Goal: Information Seeking & Learning: Learn about a topic

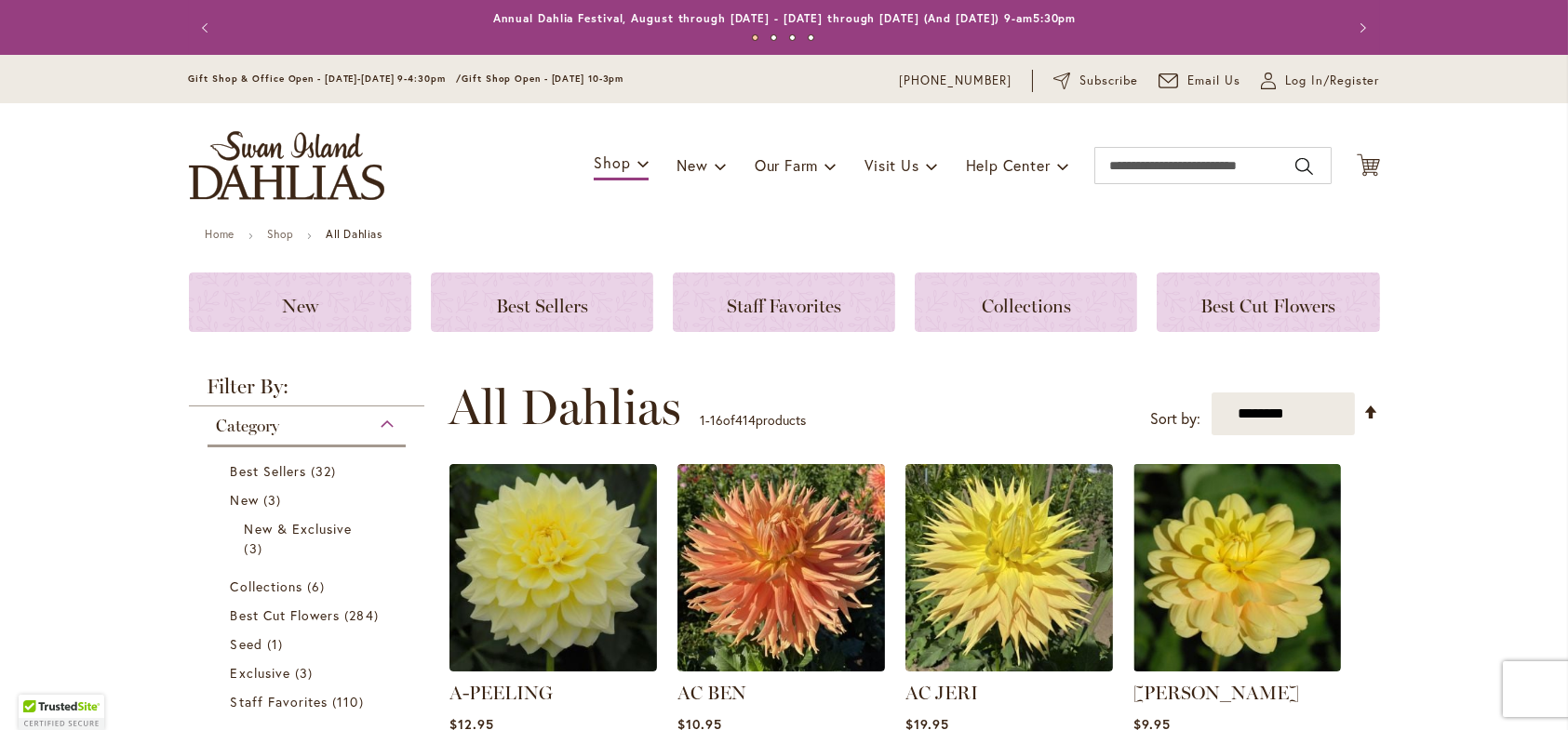
scroll to position [93, 0]
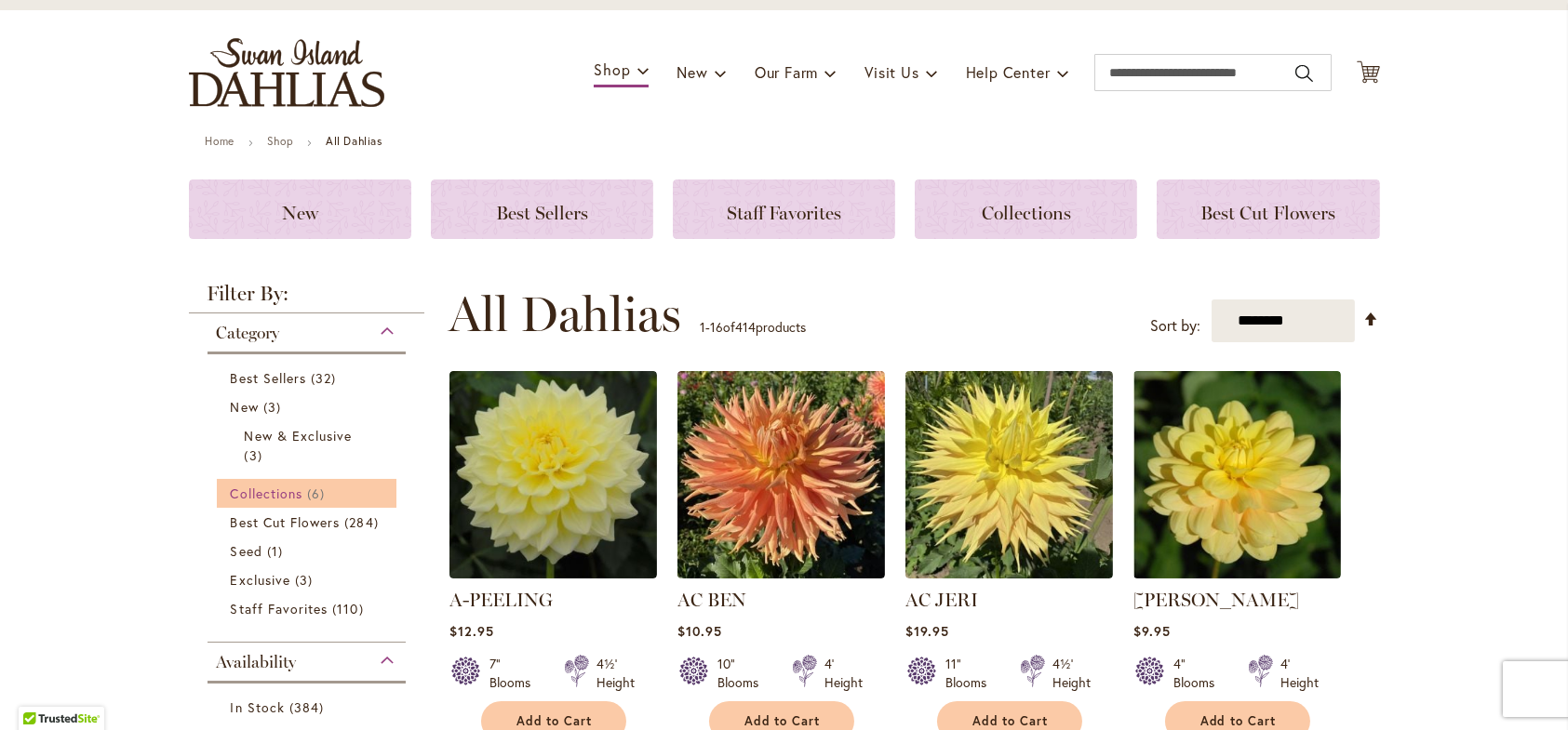
click at [280, 502] on span "Collections" at bounding box center [267, 493] width 73 height 18
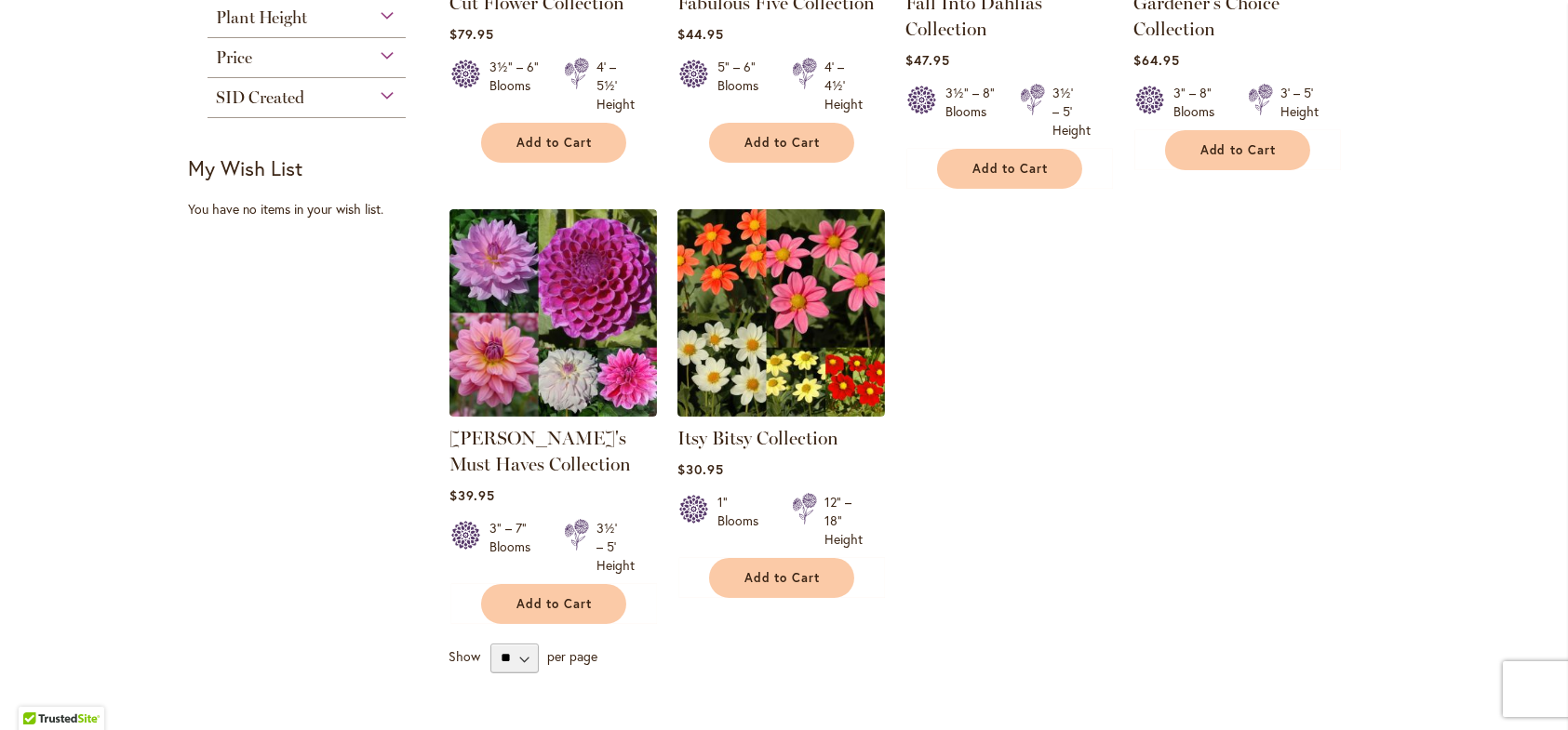
scroll to position [186, 0]
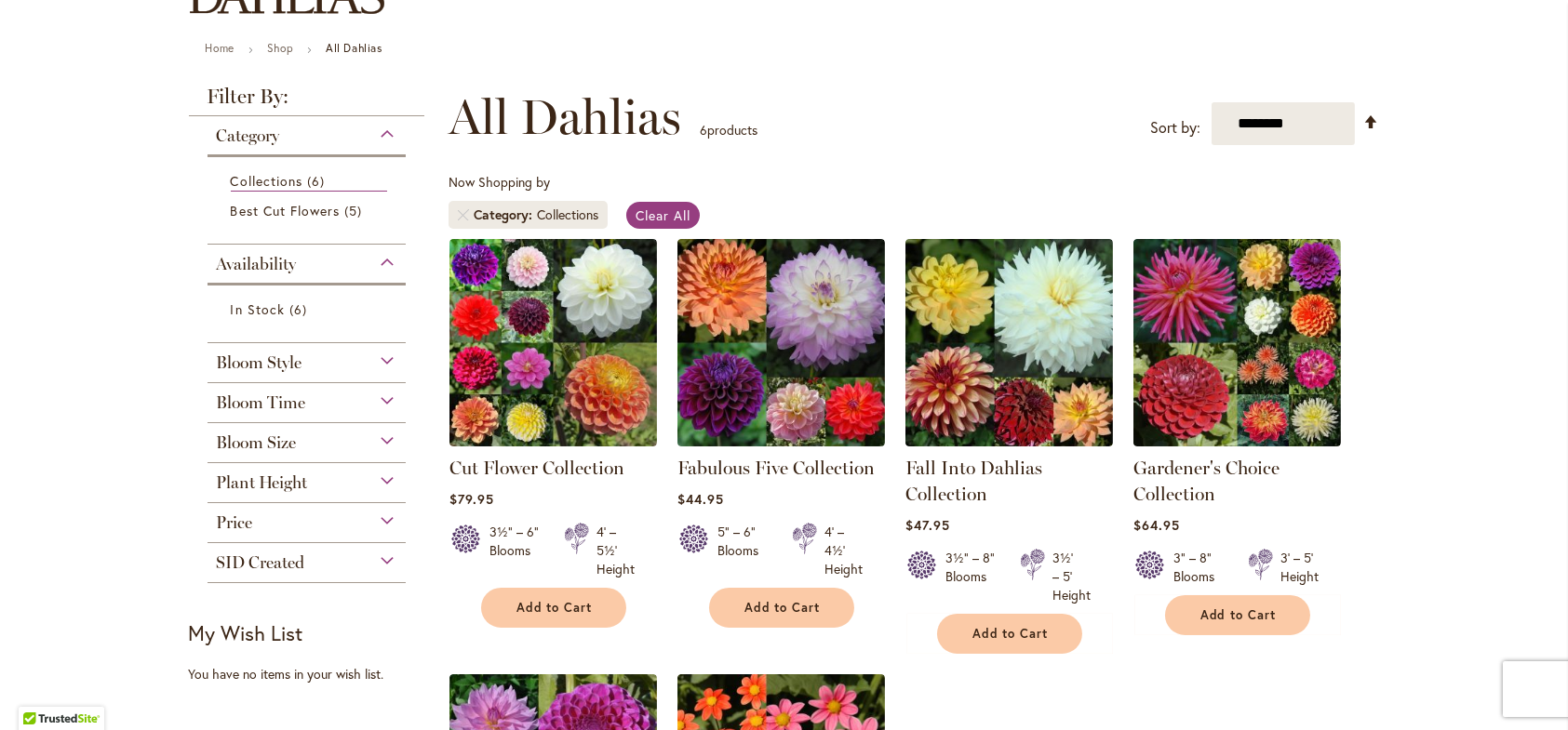
click at [364, 373] on div "Bloom Style" at bounding box center [307, 358] width 199 height 30
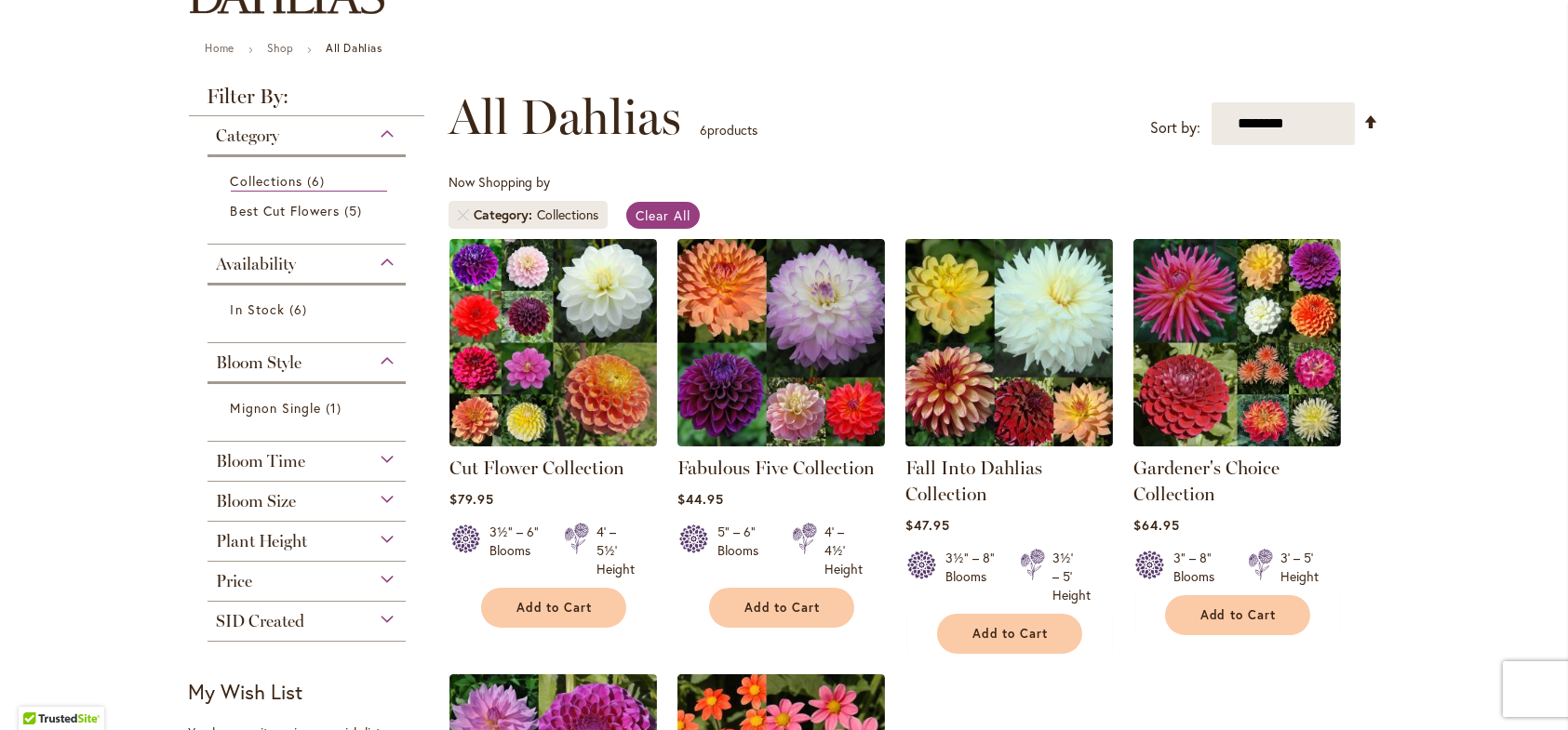
click at [365, 373] on div "Bloom Style" at bounding box center [307, 358] width 199 height 30
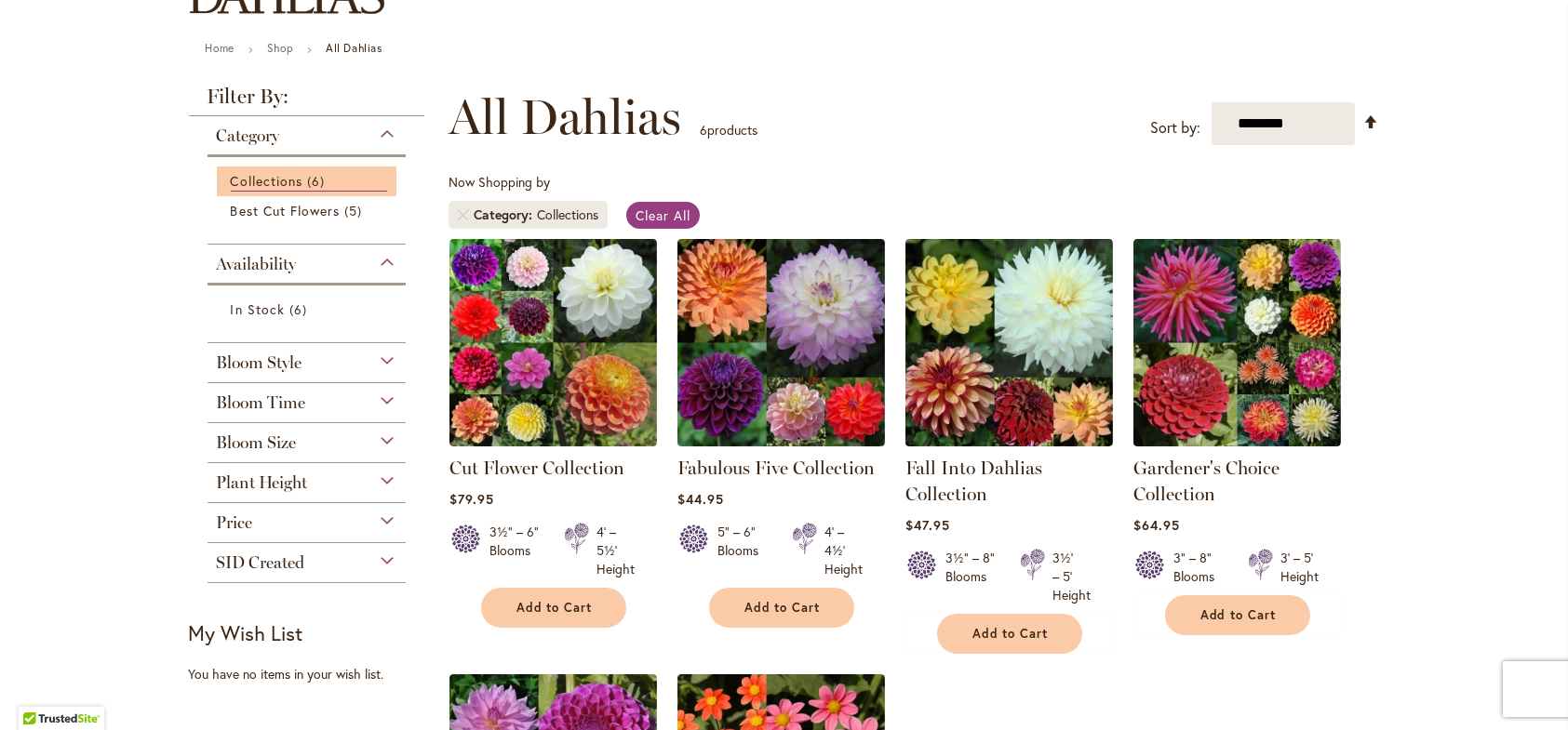
click at [293, 173] on li "Collections 6 items" at bounding box center [306, 181] width 180 height 30
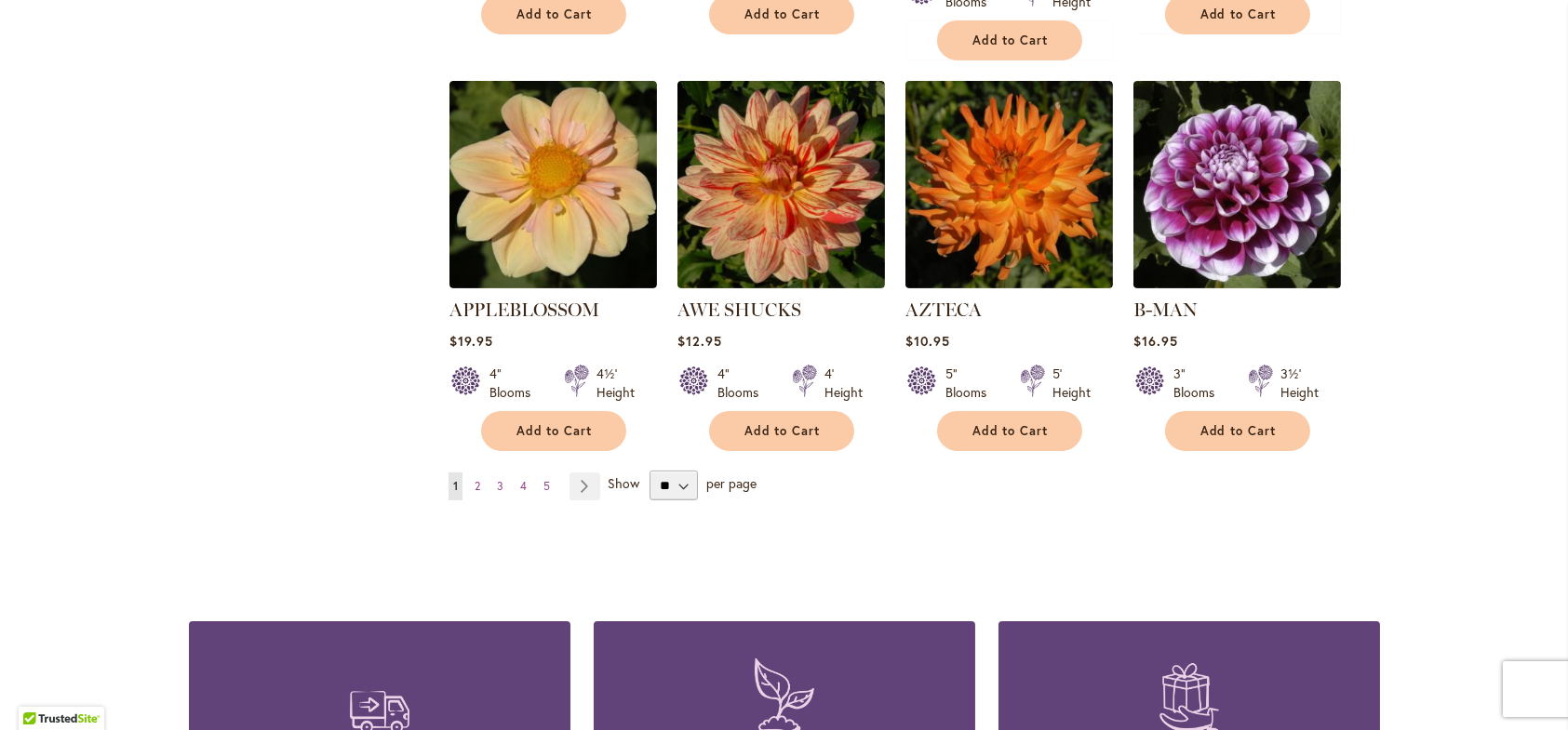
scroll to position [1675, 0]
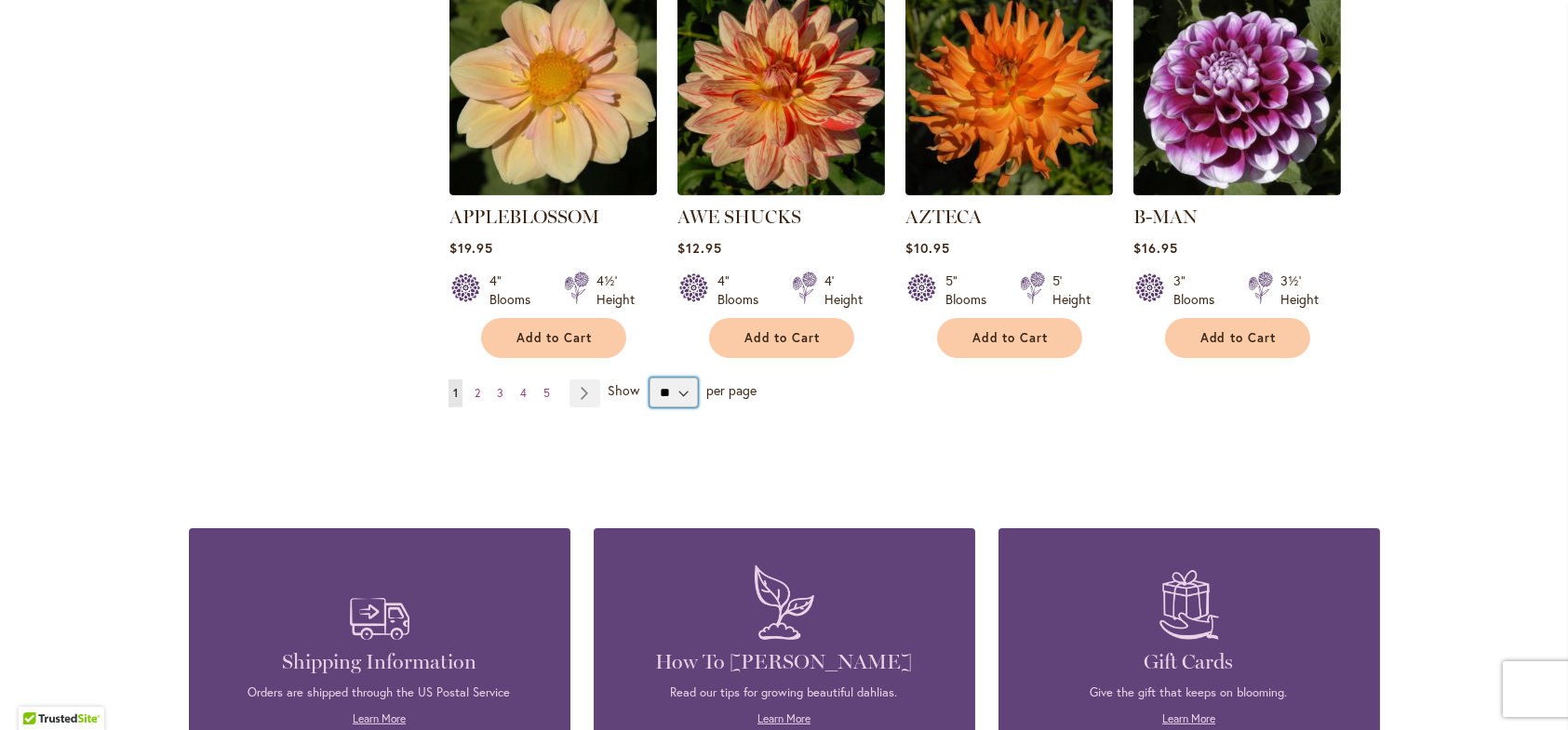
click at [690, 408] on select "** ** ** **" at bounding box center [675, 393] width 50 height 30
select select "**"
click at [657, 408] on select "** ** ** **" at bounding box center [675, 393] width 50 height 30
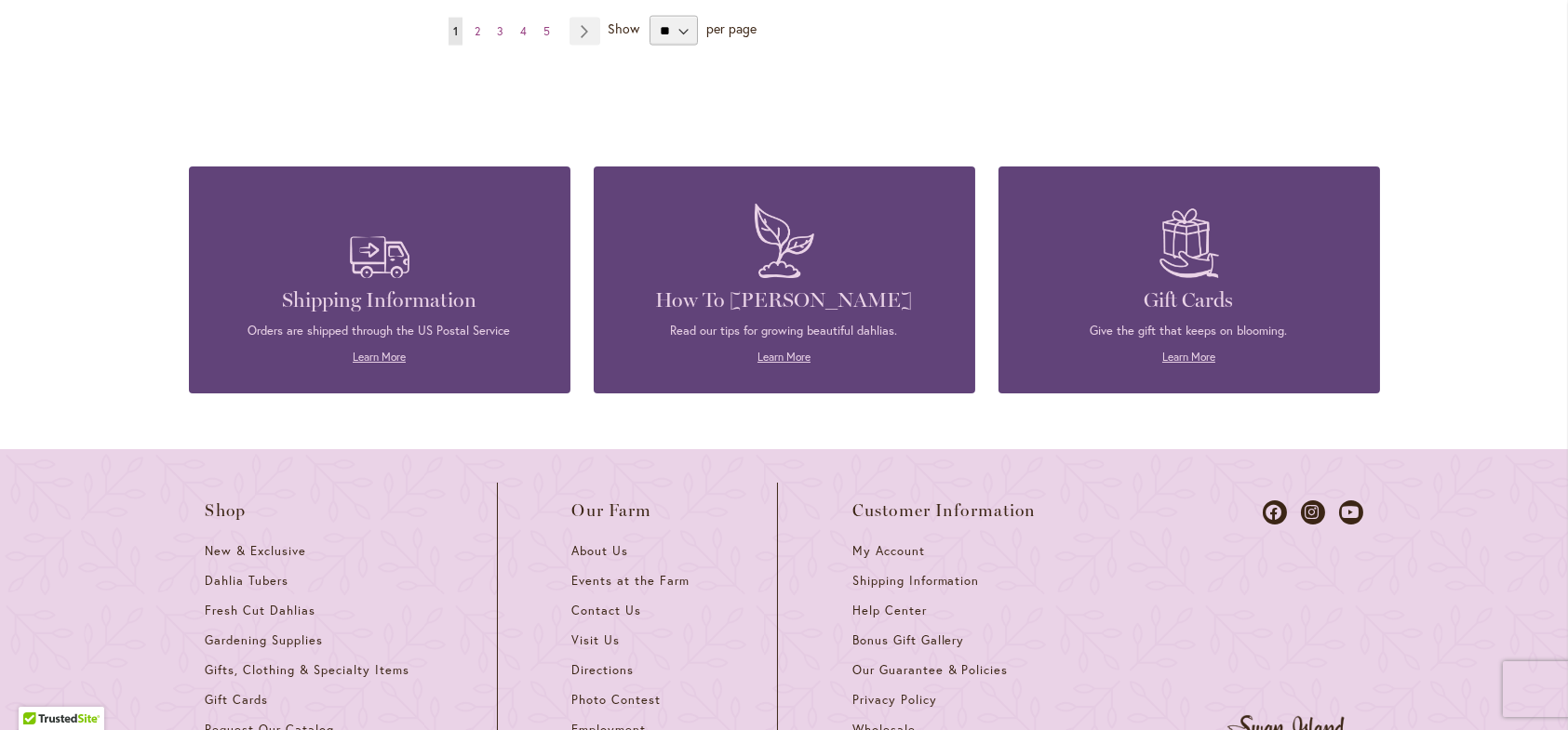
scroll to position [6831, 0]
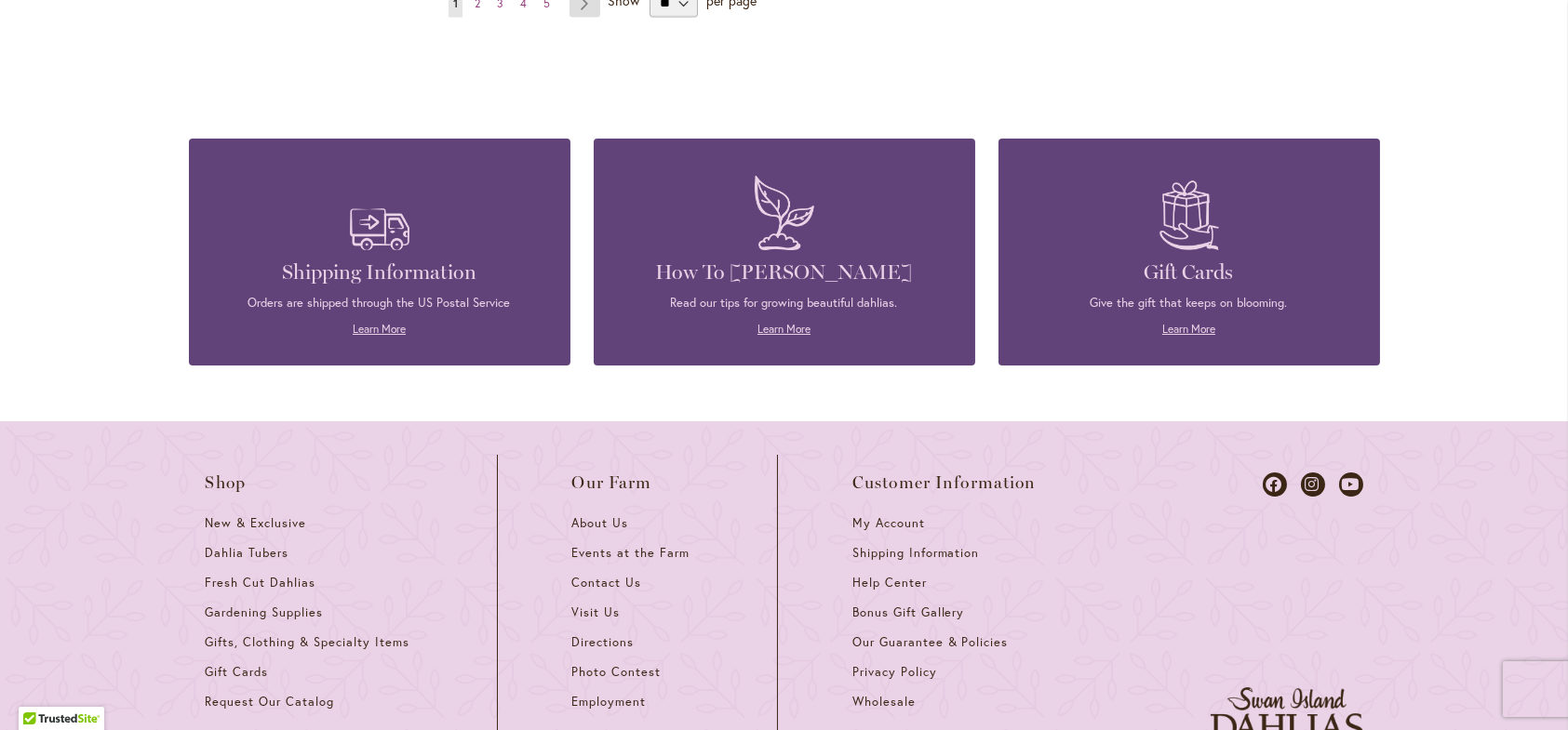
click at [584, 18] on link "Page Next" at bounding box center [584, 4] width 31 height 28
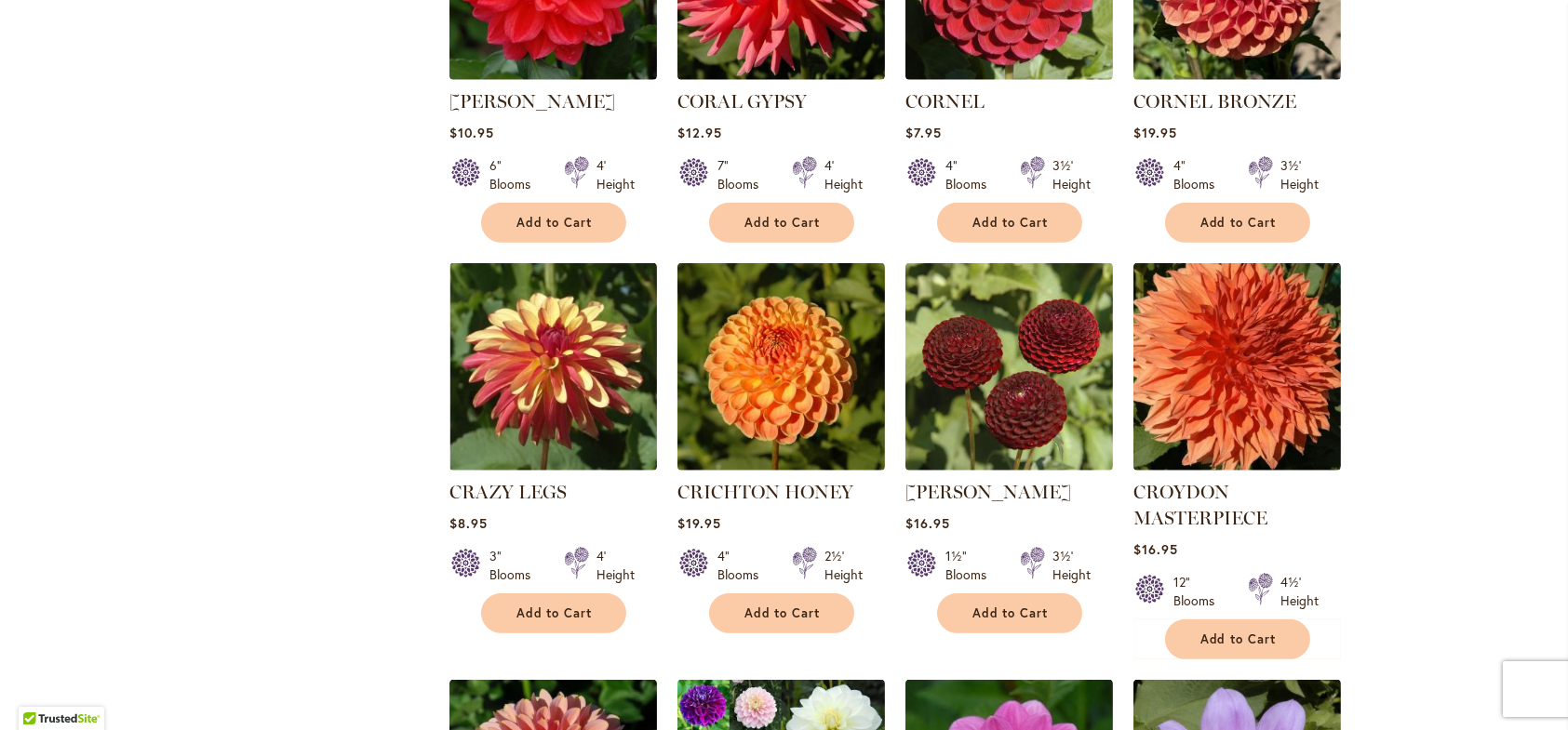
scroll to position [2325, 0]
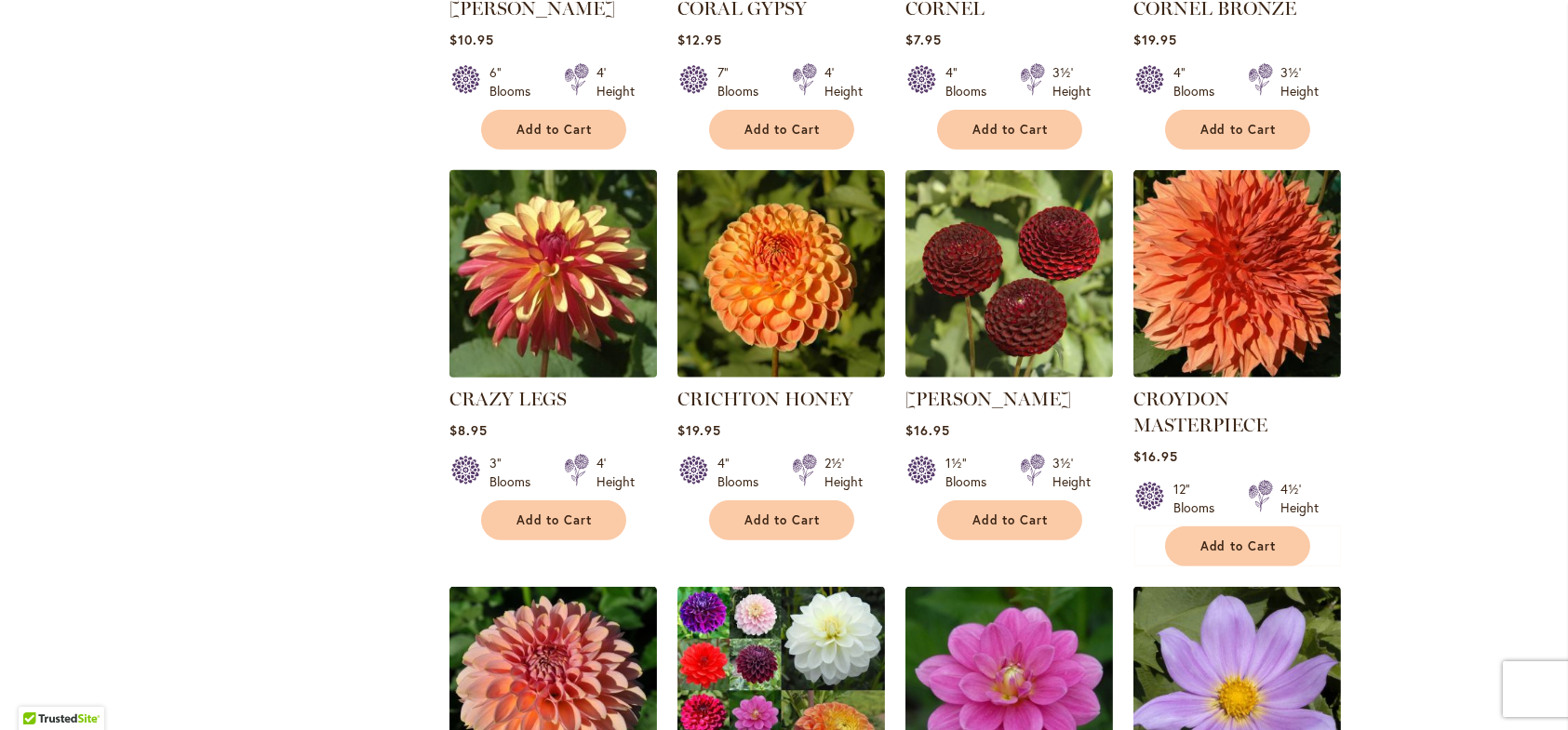
click at [556, 319] on img at bounding box center [552, 274] width 218 height 218
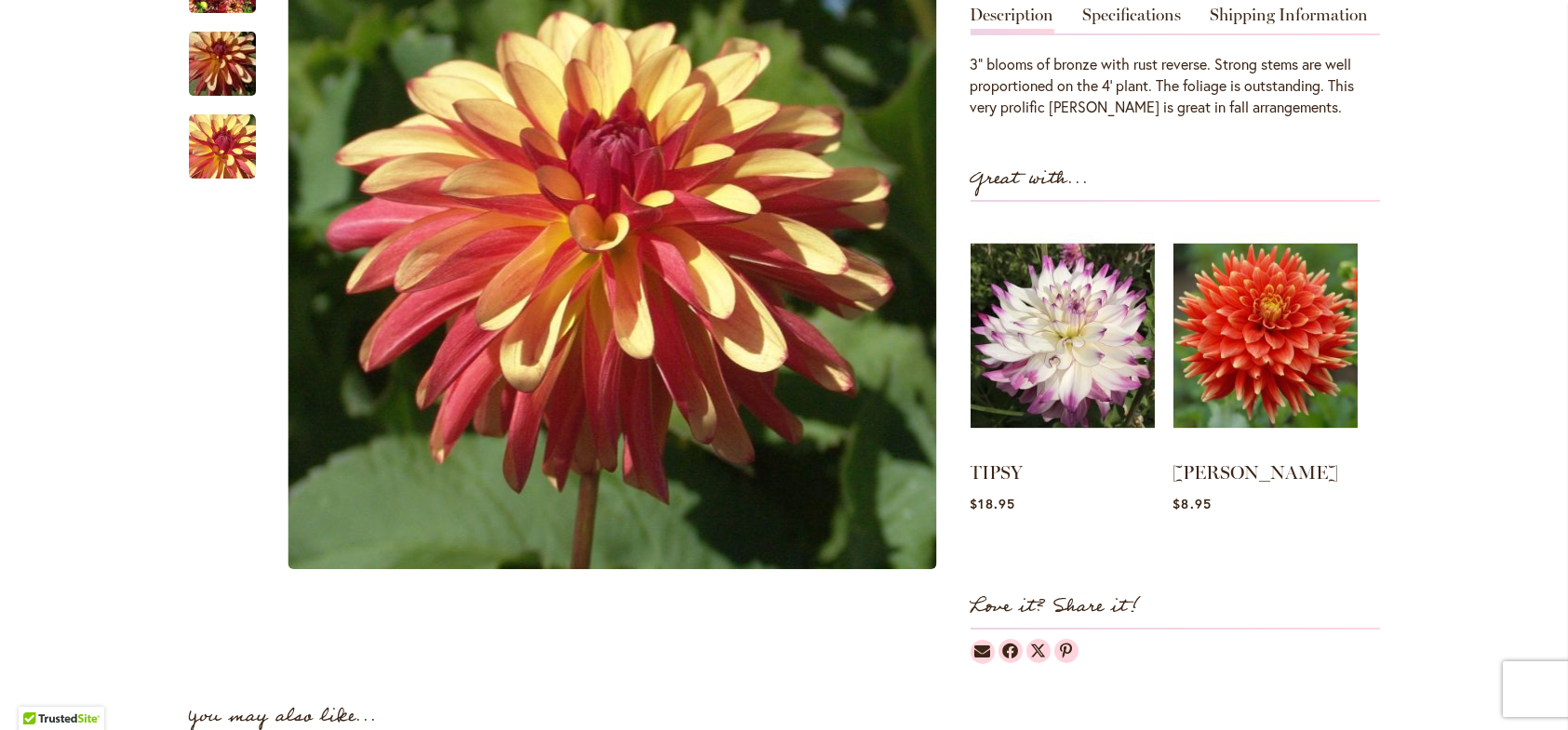
scroll to position [651, 0]
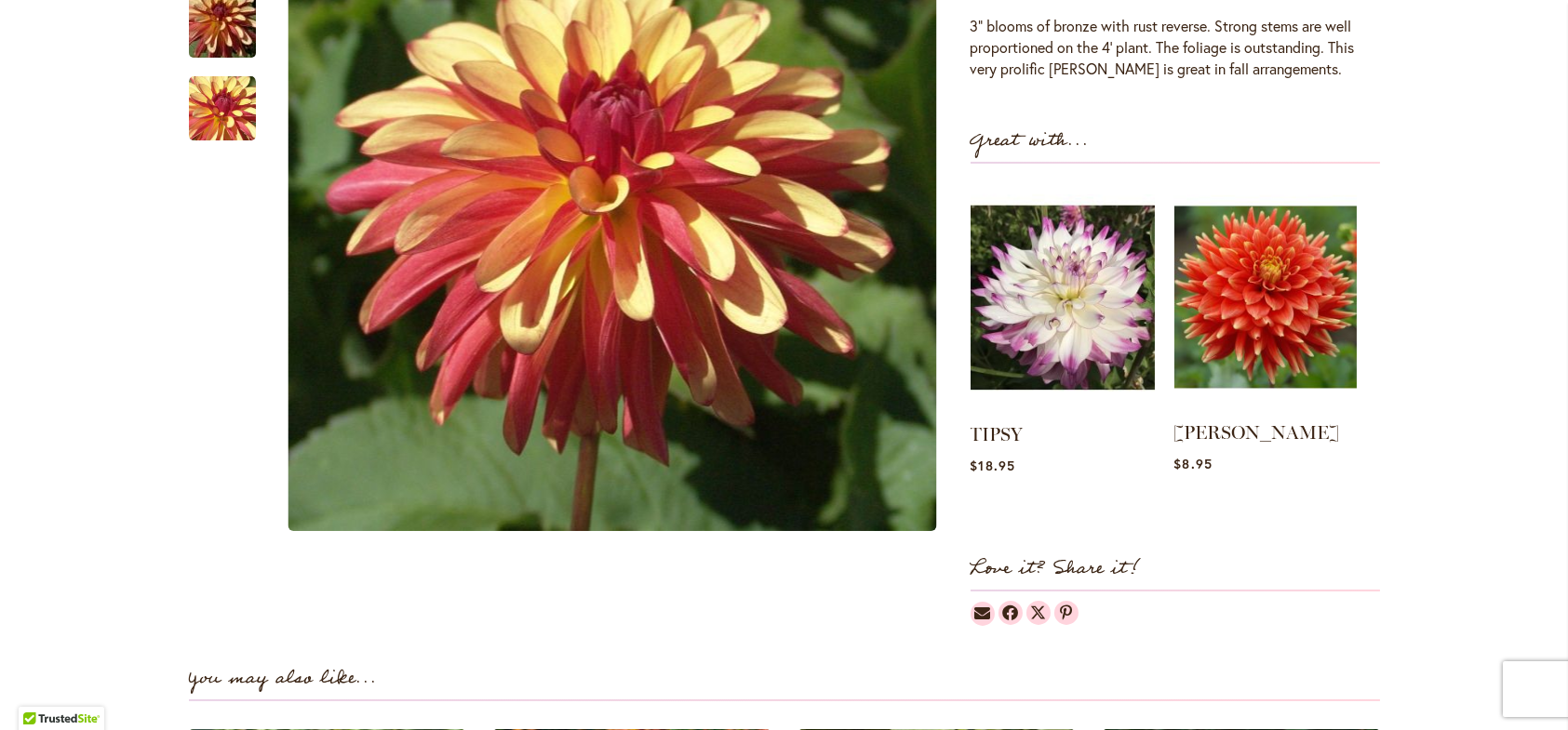
click at [1307, 306] on img at bounding box center [1265, 296] width 182 height 228
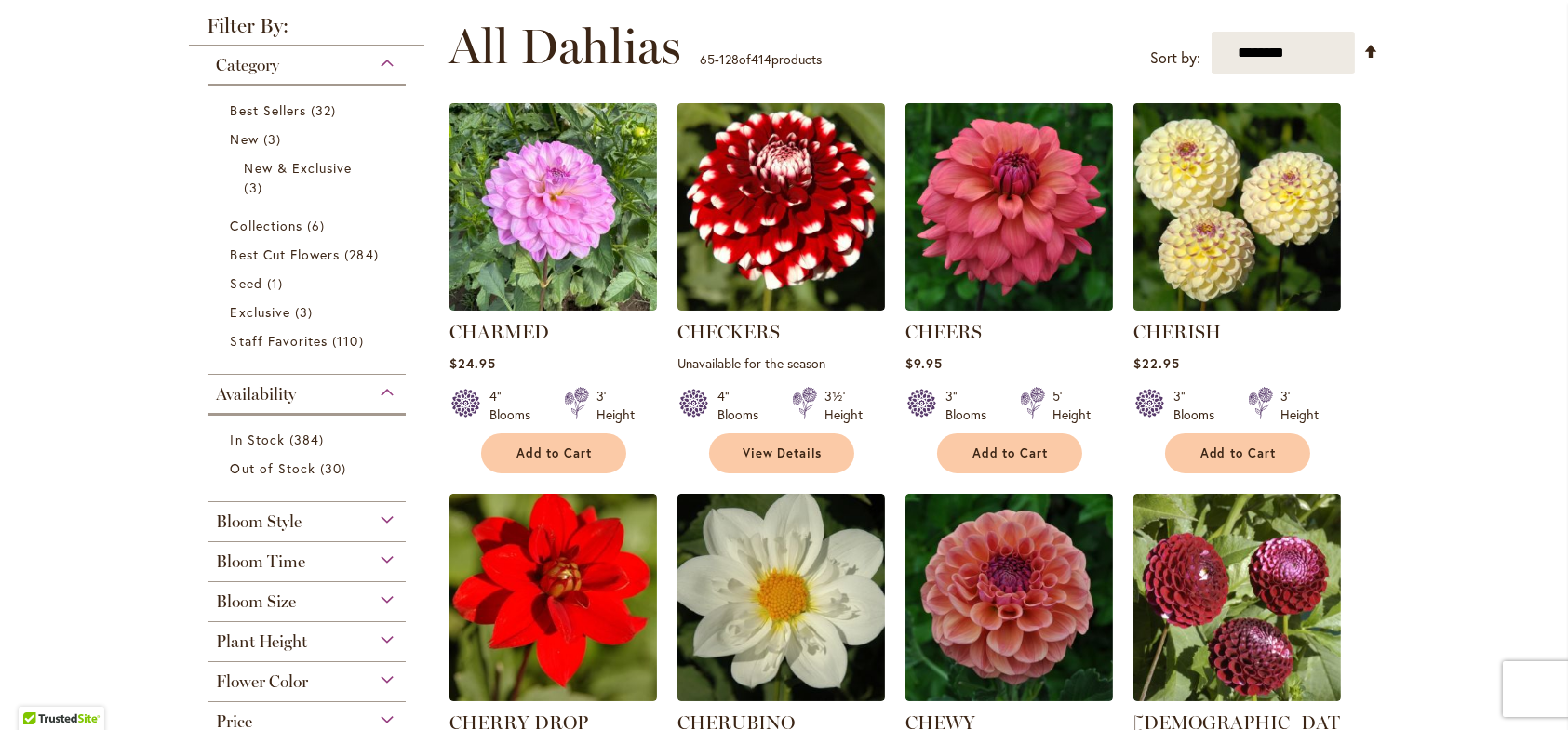
scroll to position [465, 0]
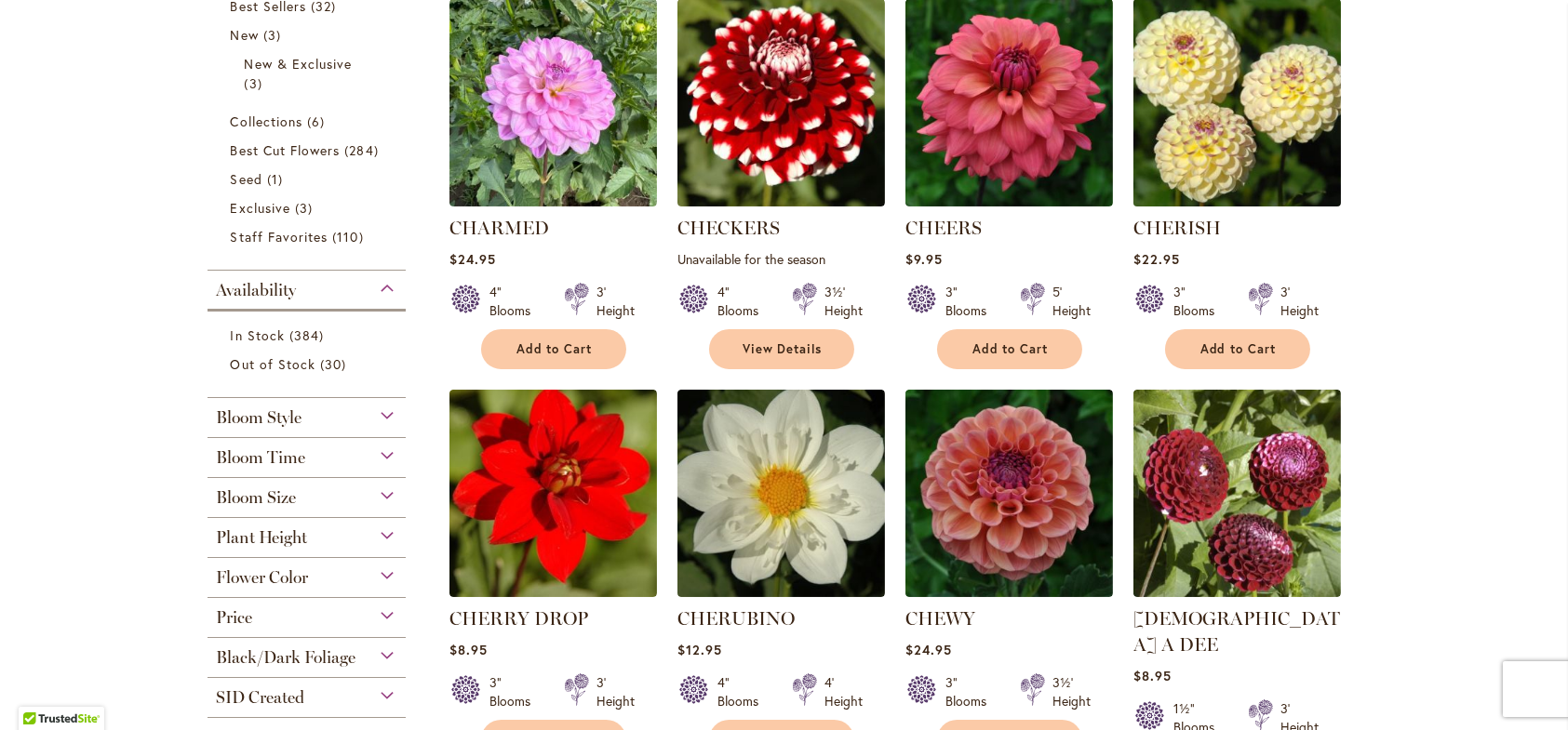
click at [1245, 172] on img at bounding box center [1237, 102] width 218 height 218
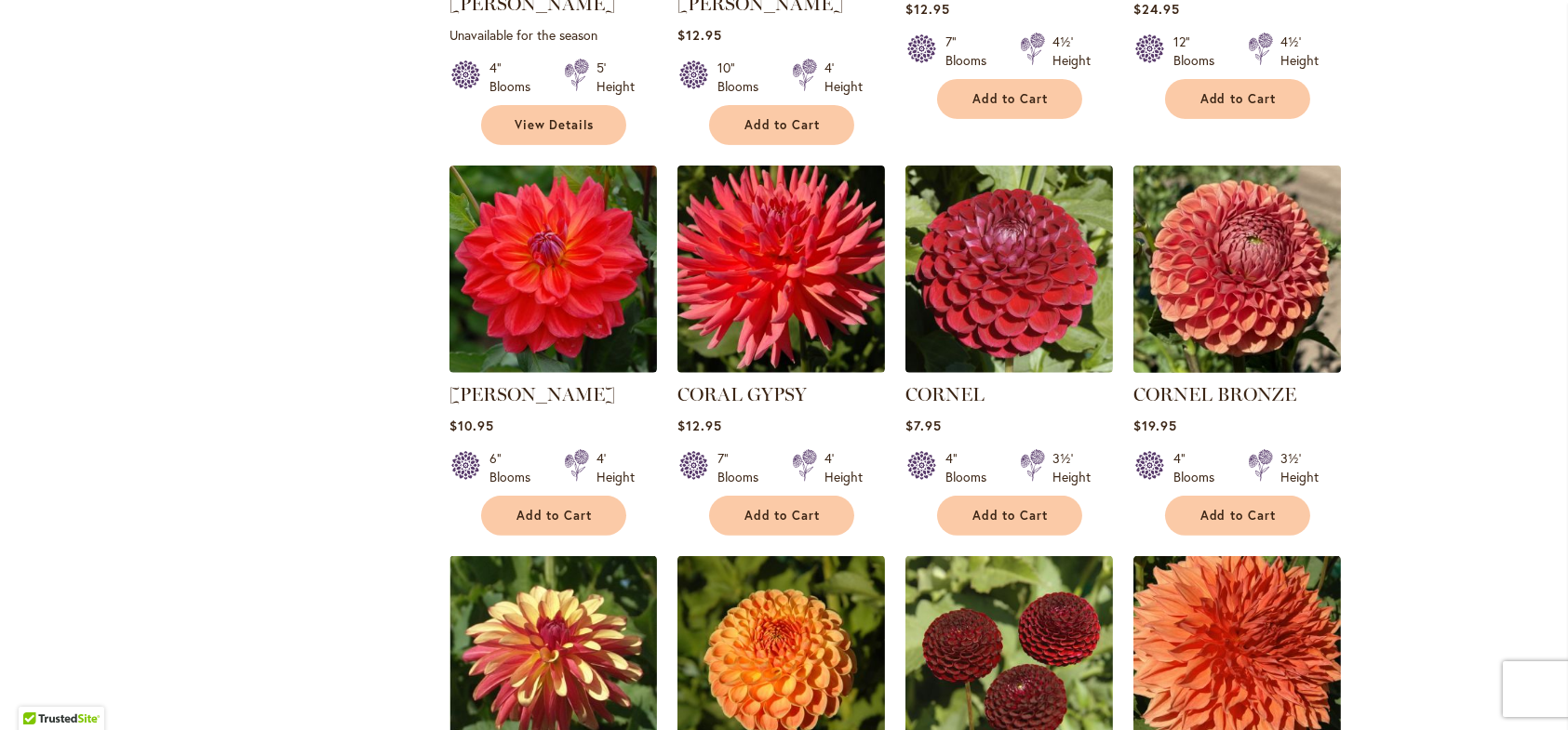
scroll to position [1953, 0]
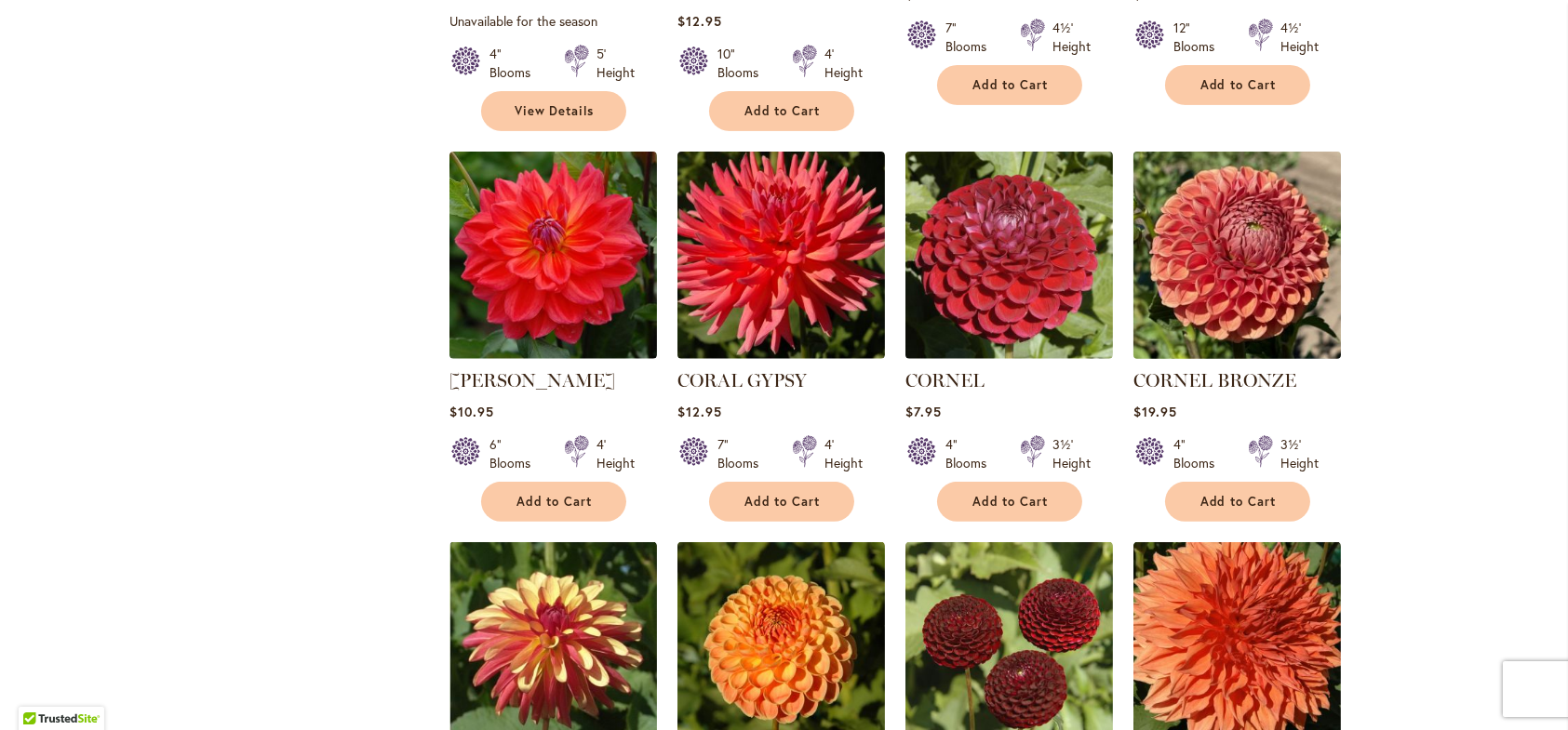
click at [1245, 217] on img at bounding box center [1237, 256] width 218 height 218
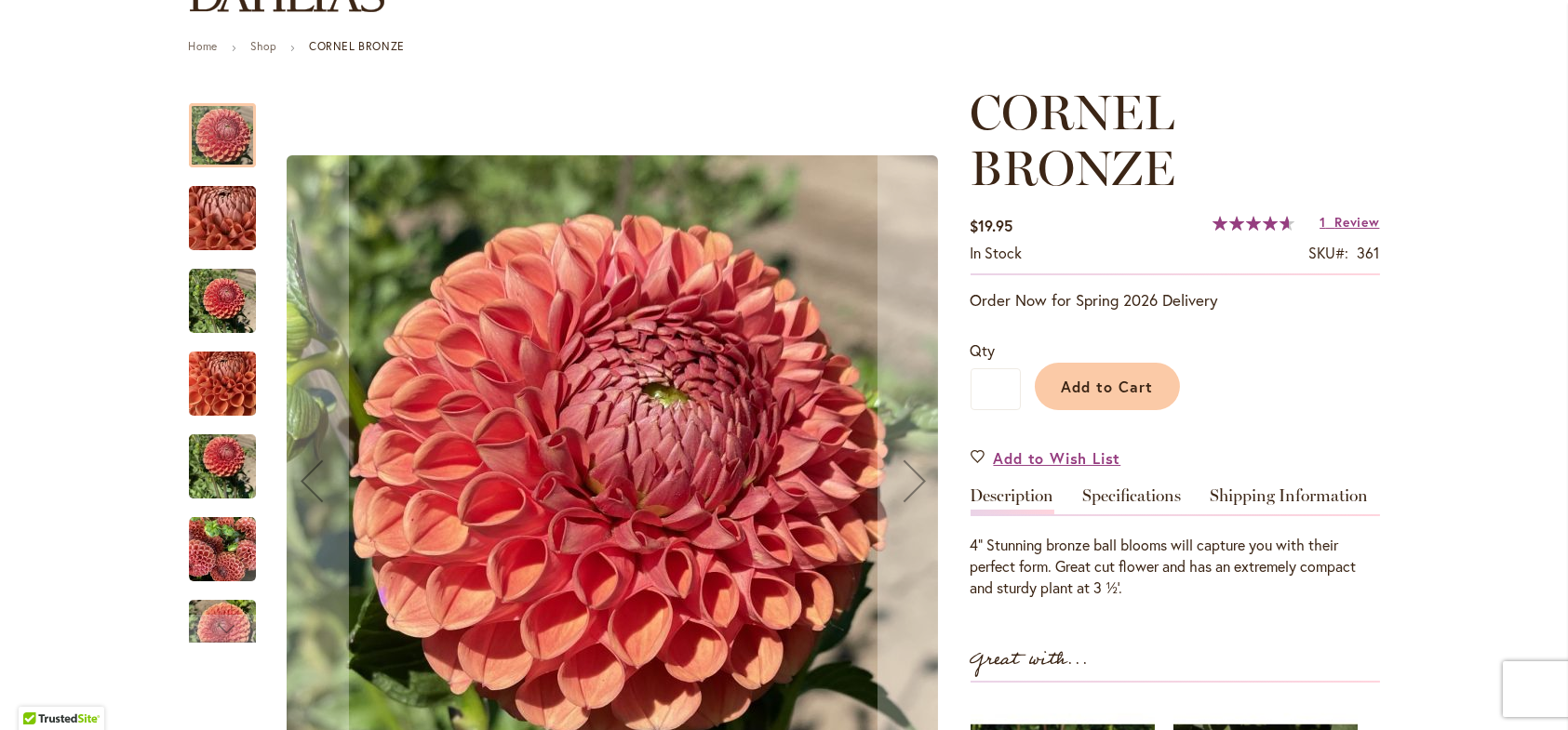
scroll to position [186, 0]
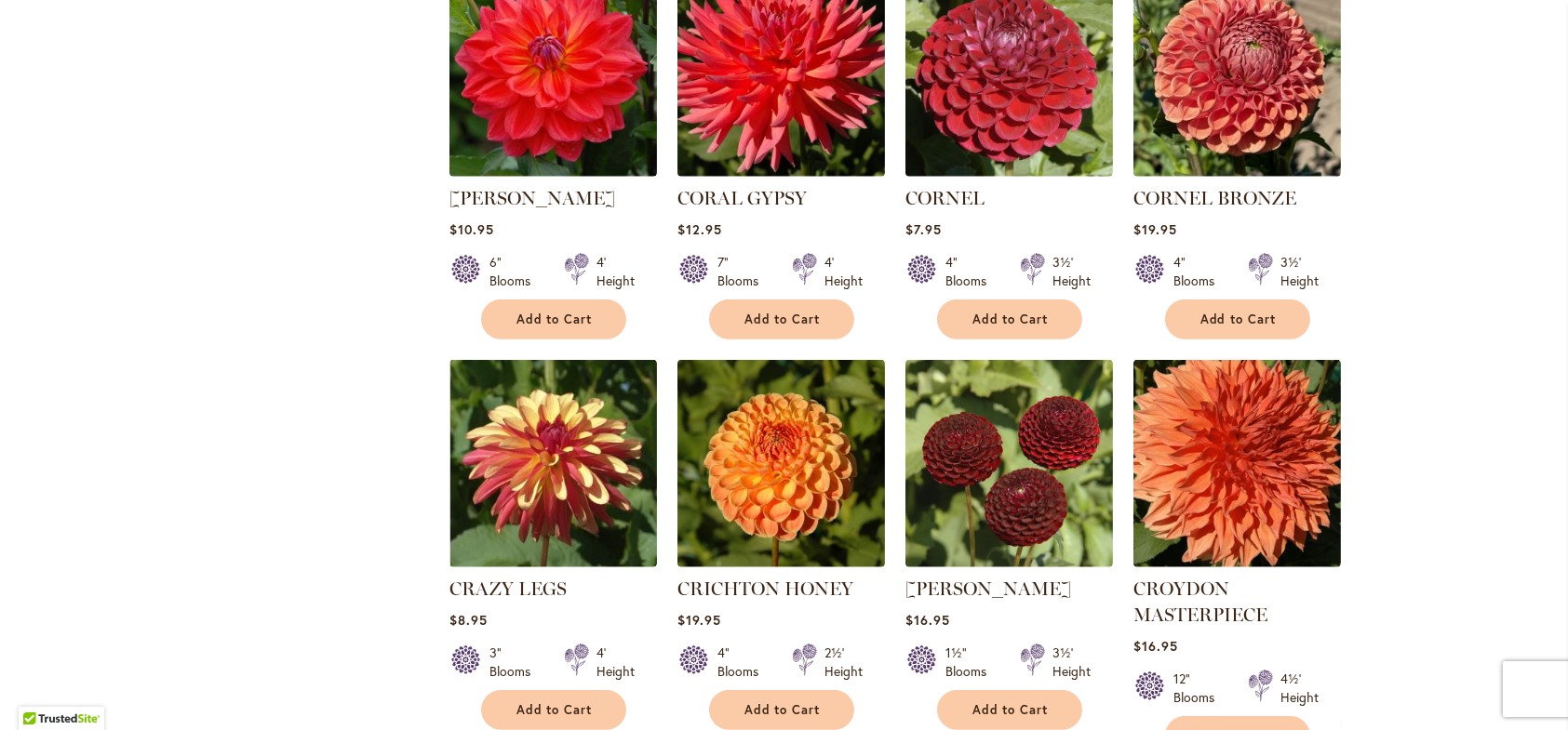
scroll to position [2139, 0]
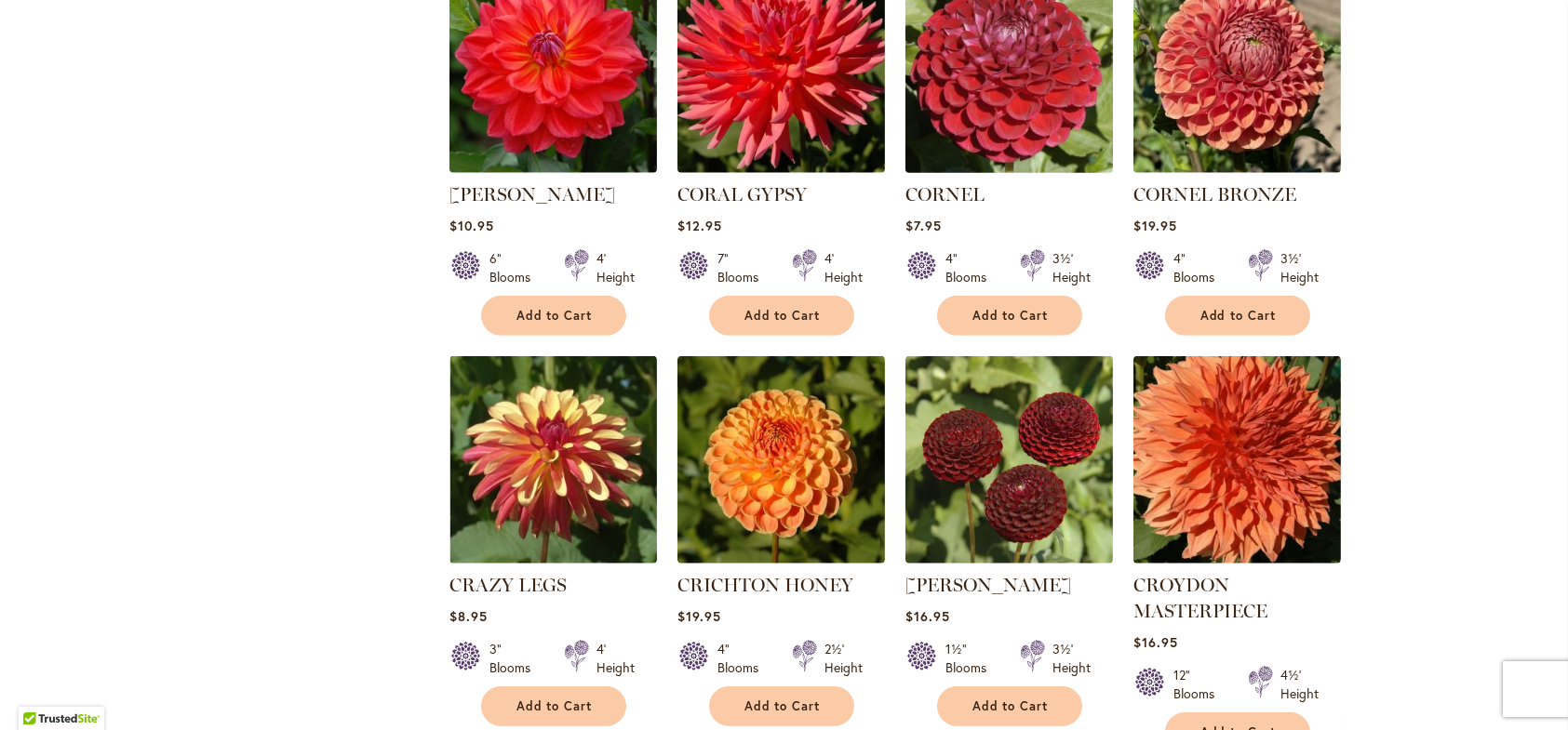
click at [985, 107] on img at bounding box center [1008, 70] width 218 height 218
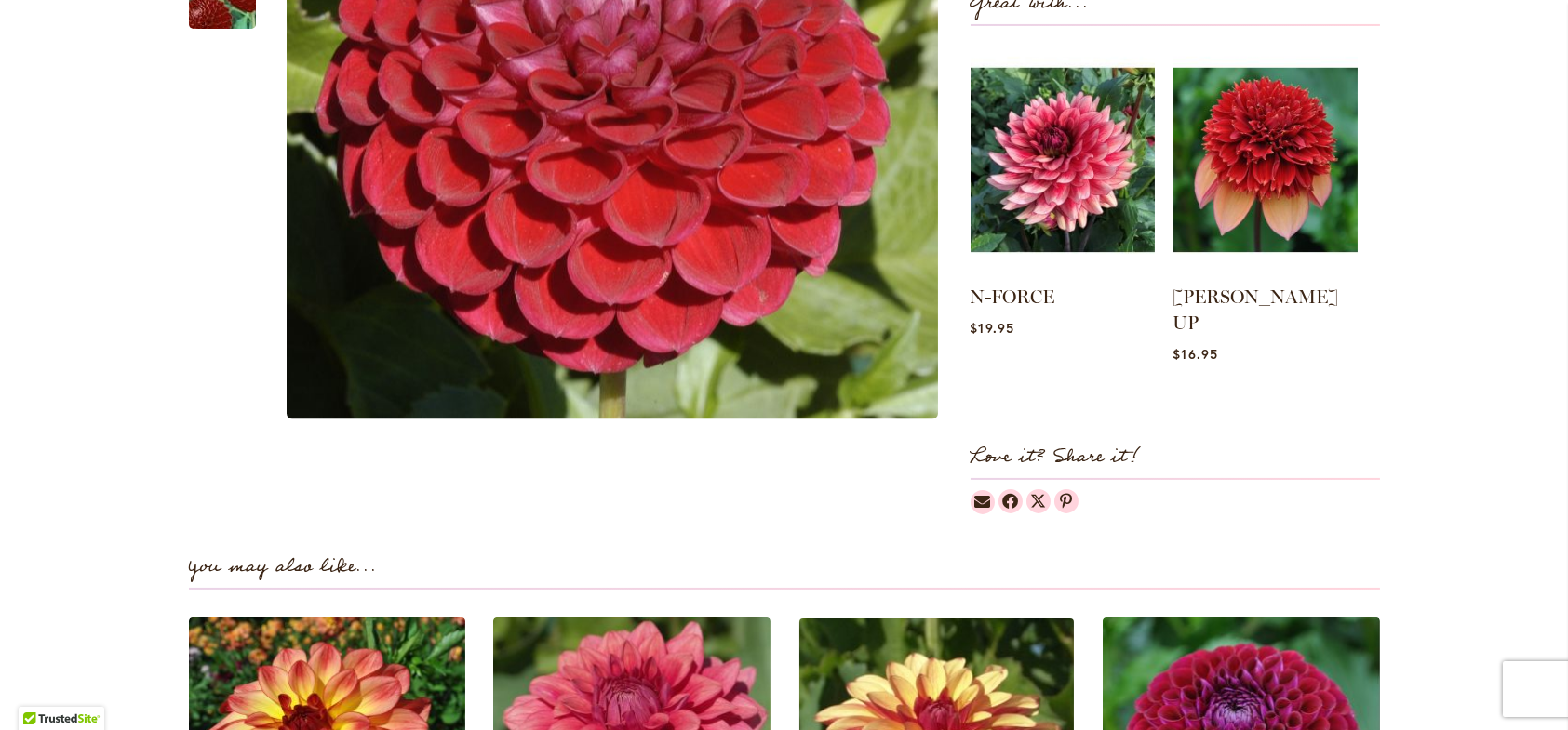
scroll to position [465, 0]
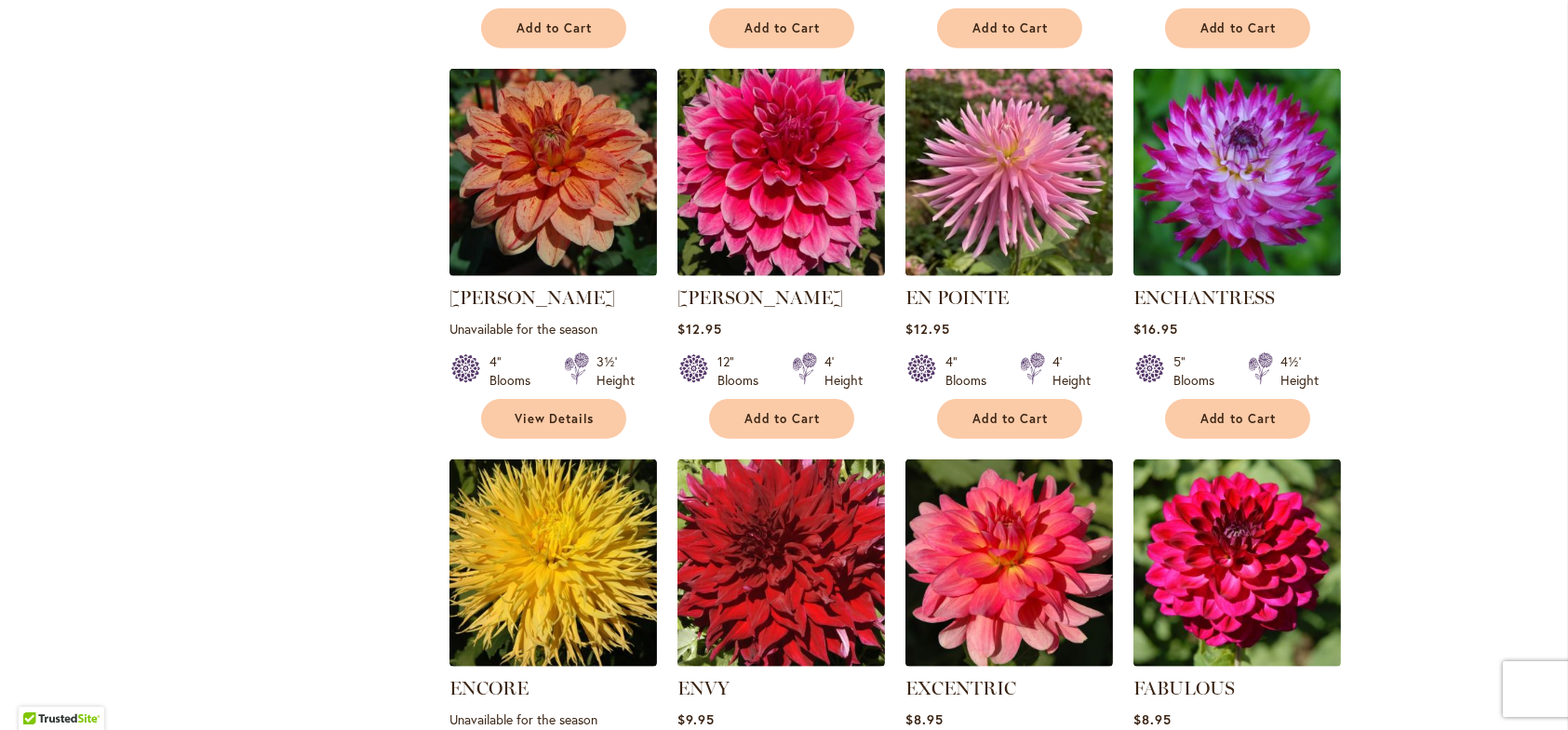
scroll to position [5302, 0]
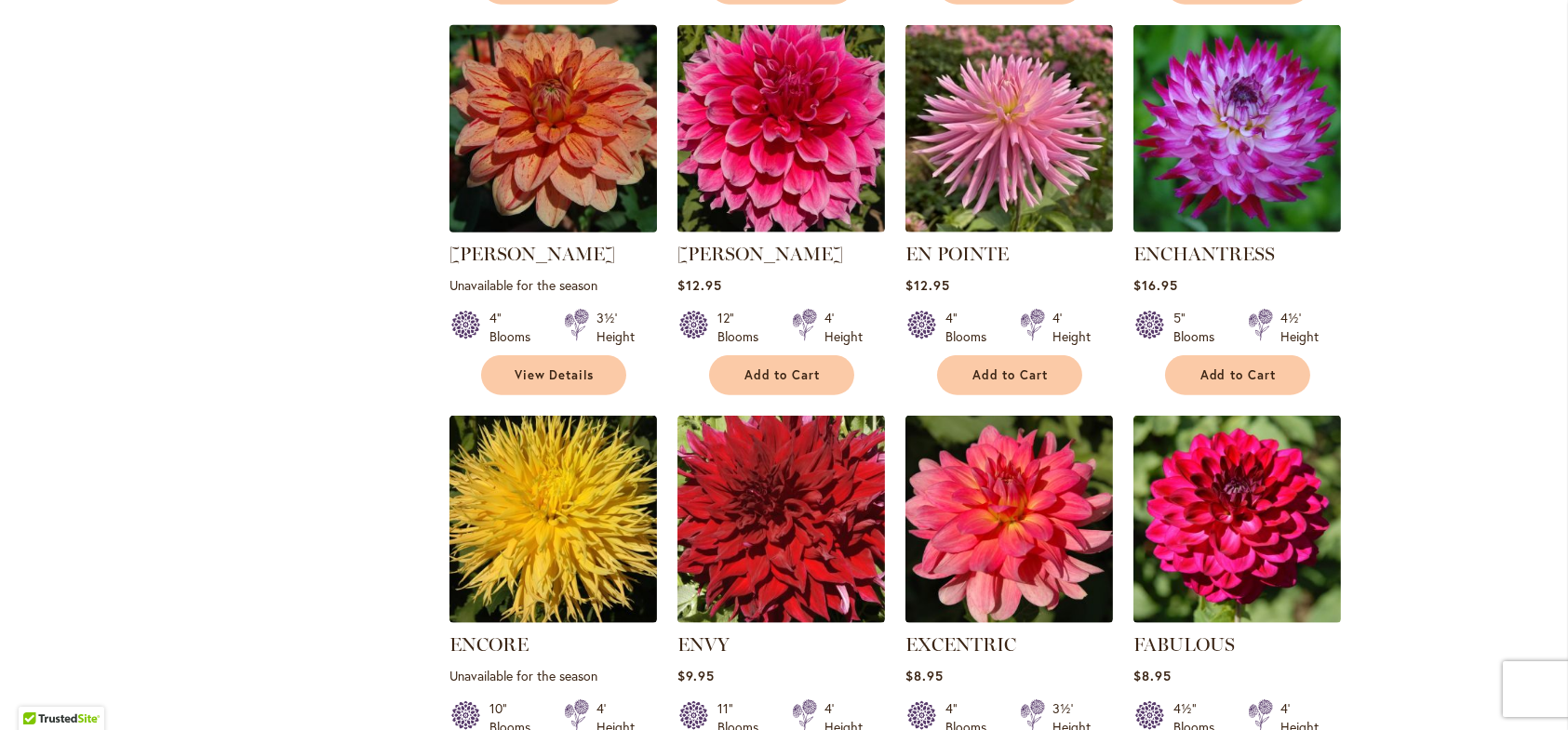
click at [543, 238] on img at bounding box center [552, 129] width 218 height 218
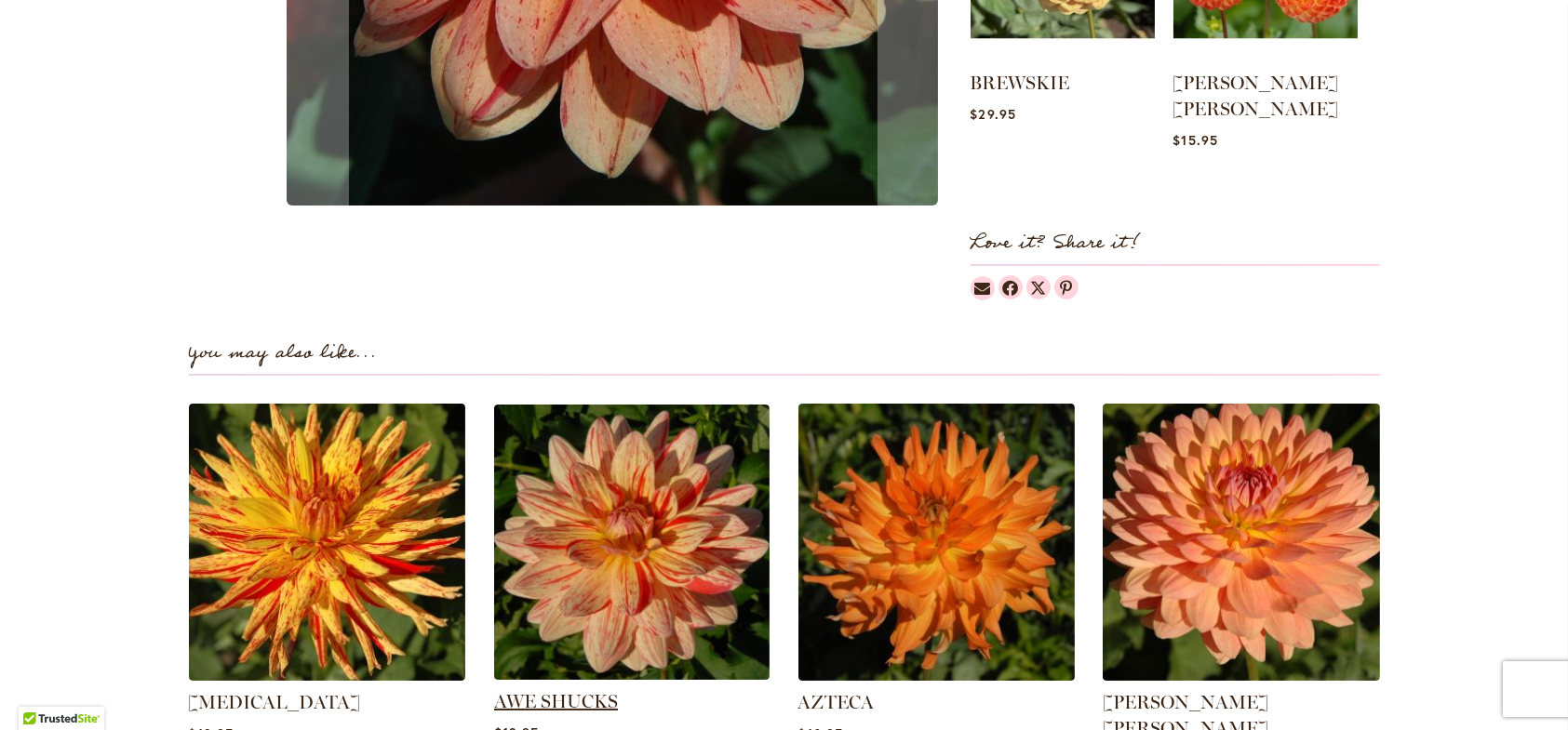
scroll to position [1116, 0]
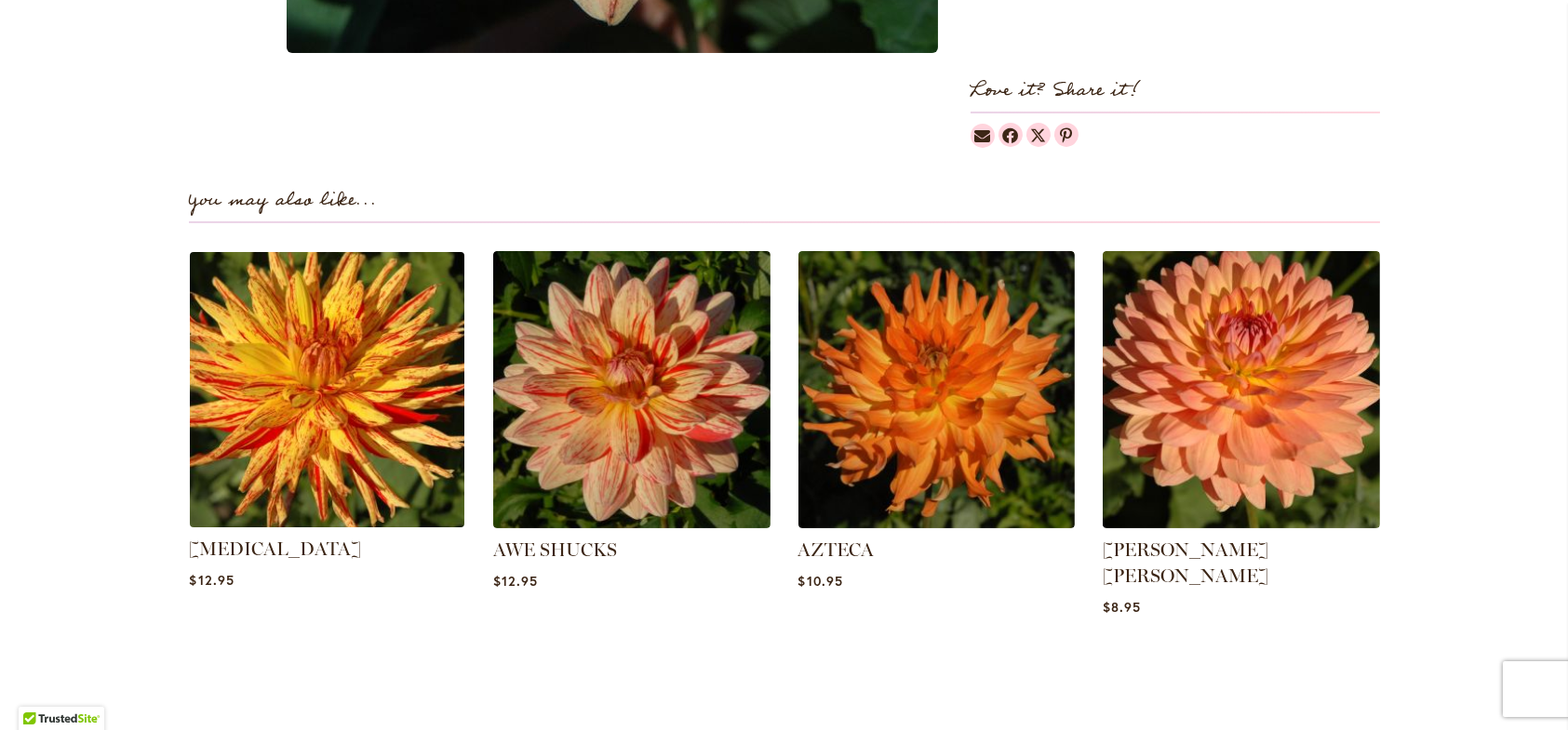
click at [338, 360] on img at bounding box center [326, 390] width 289 height 288
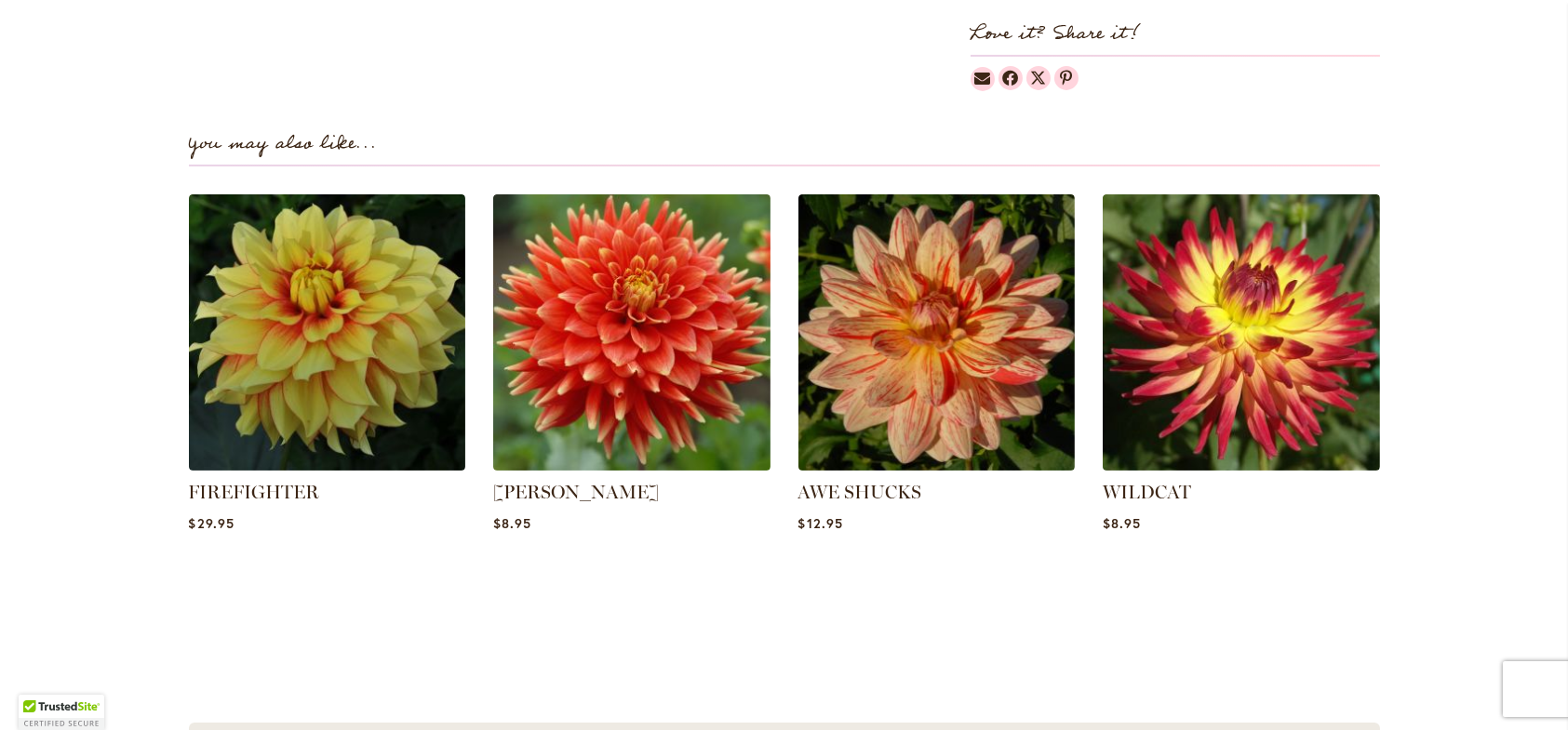
scroll to position [1209, 0]
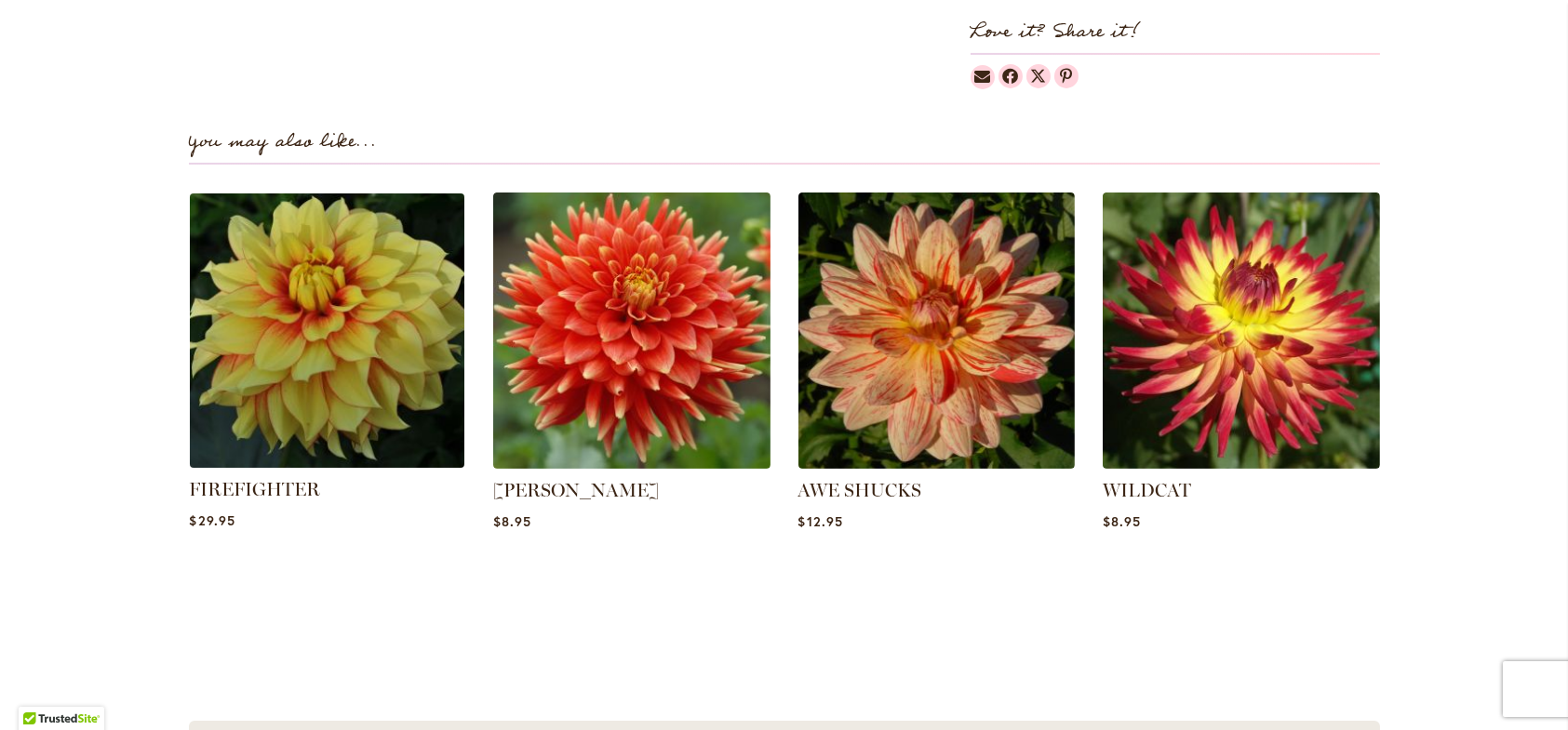
click at [344, 385] on img at bounding box center [326, 330] width 289 height 288
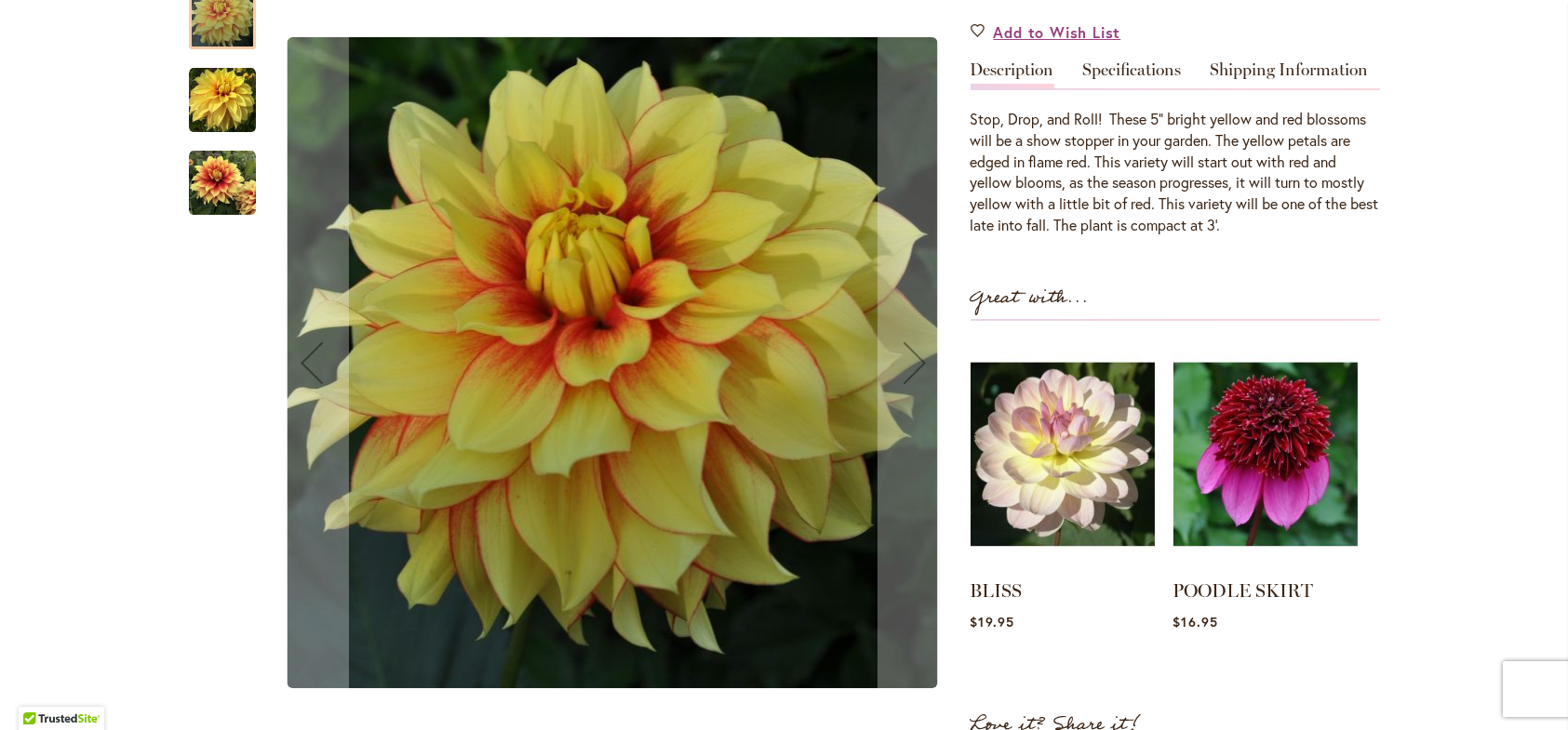
scroll to position [1209, 0]
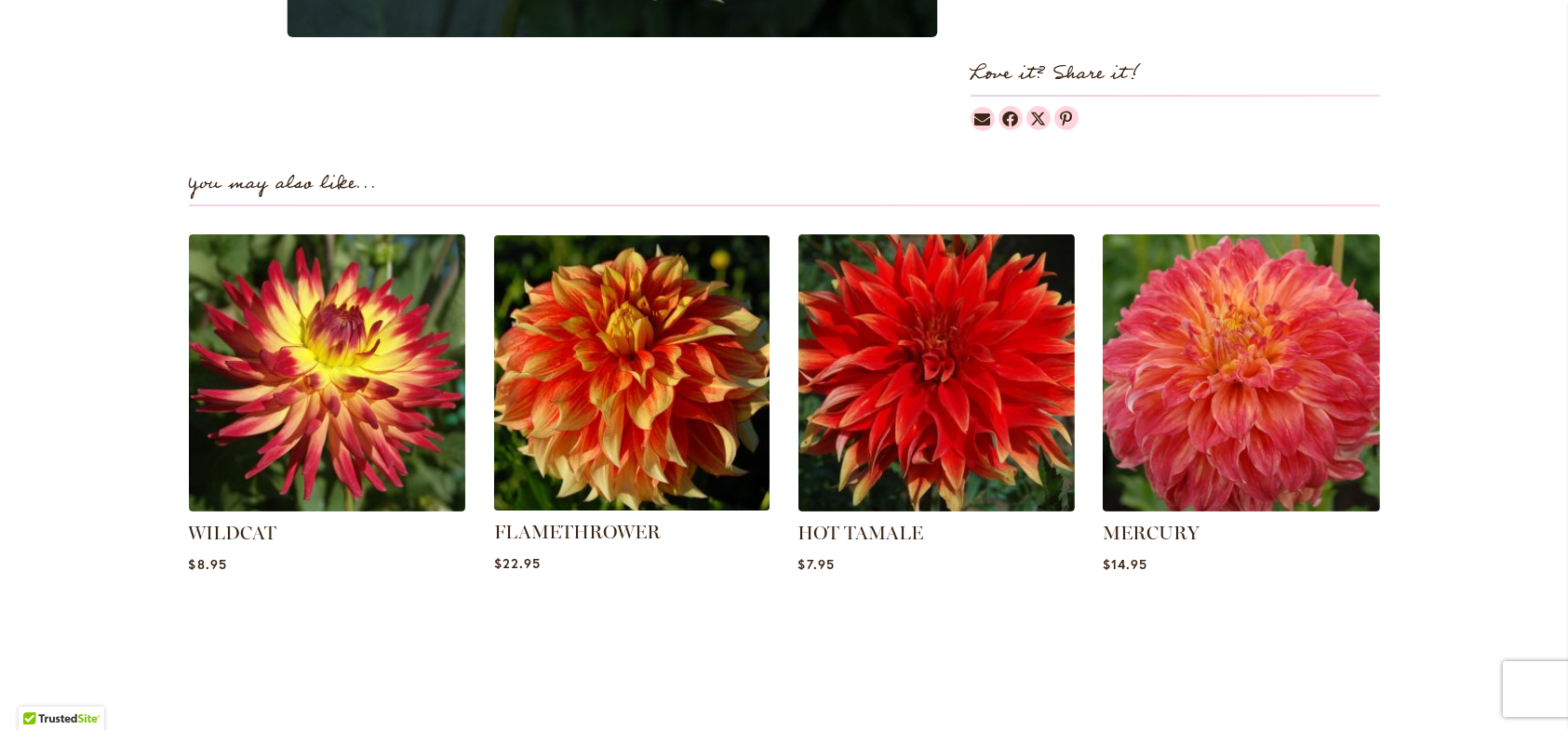
click at [603, 399] on img at bounding box center [632, 373] width 289 height 288
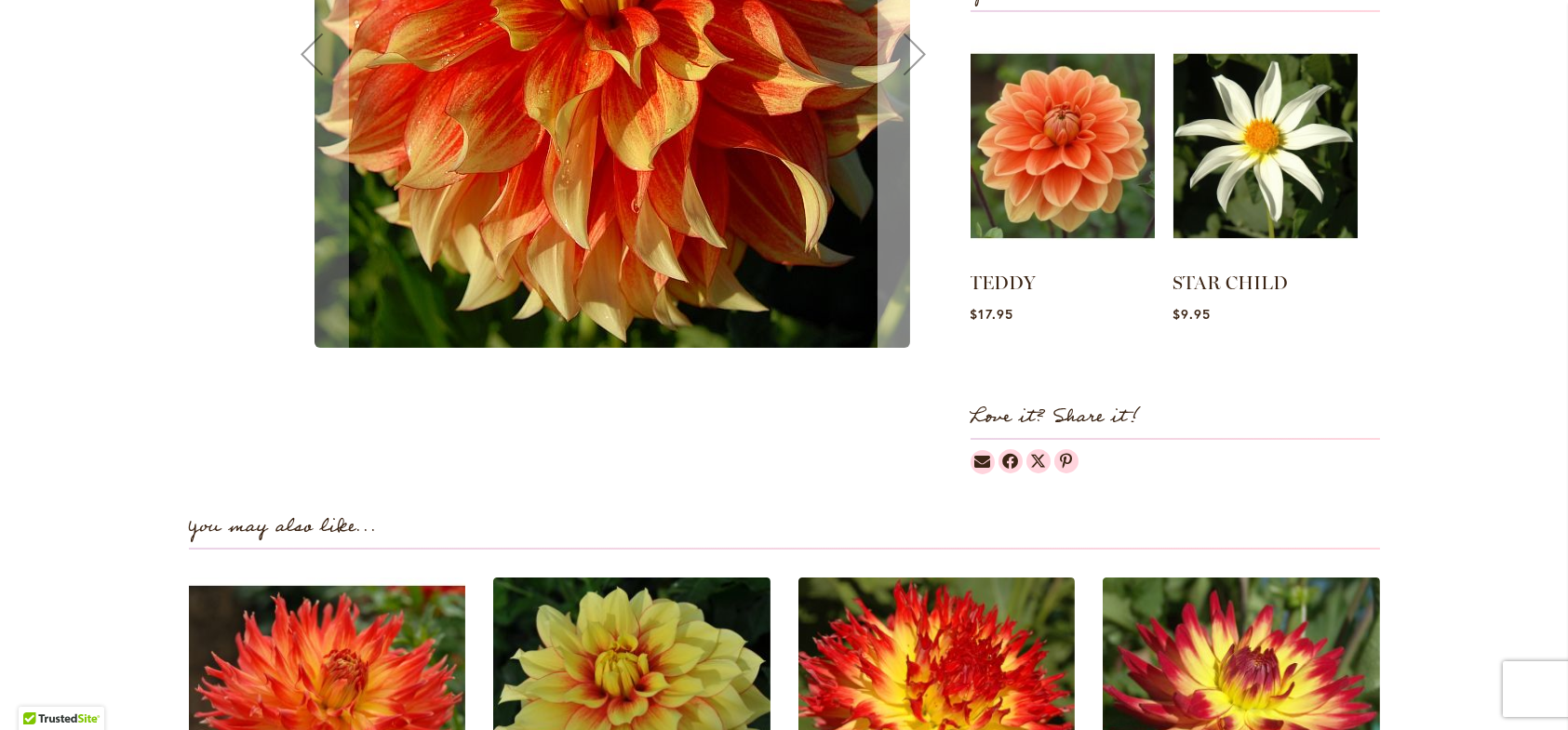
scroll to position [1023, 0]
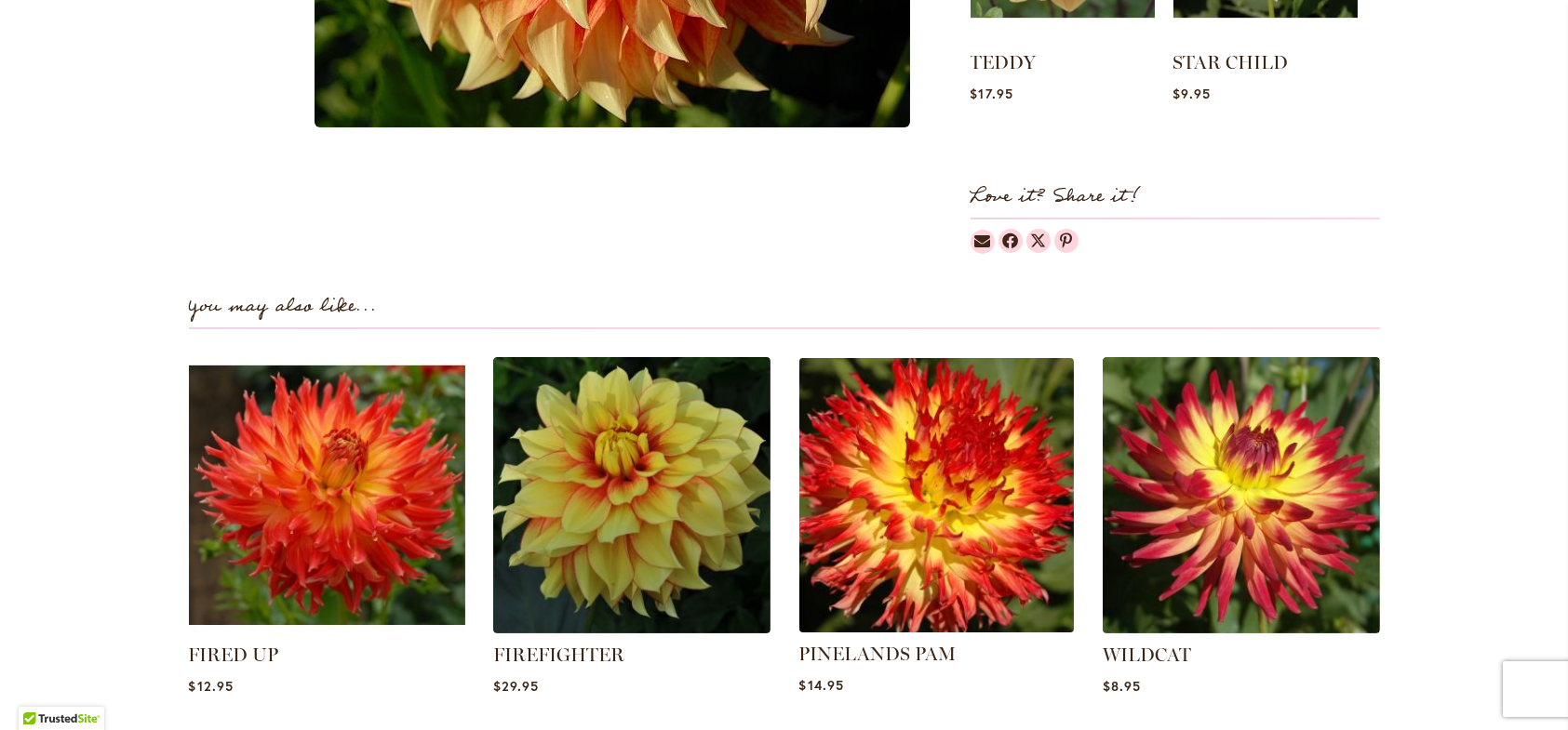
click at [929, 569] on img at bounding box center [936, 495] width 289 height 288
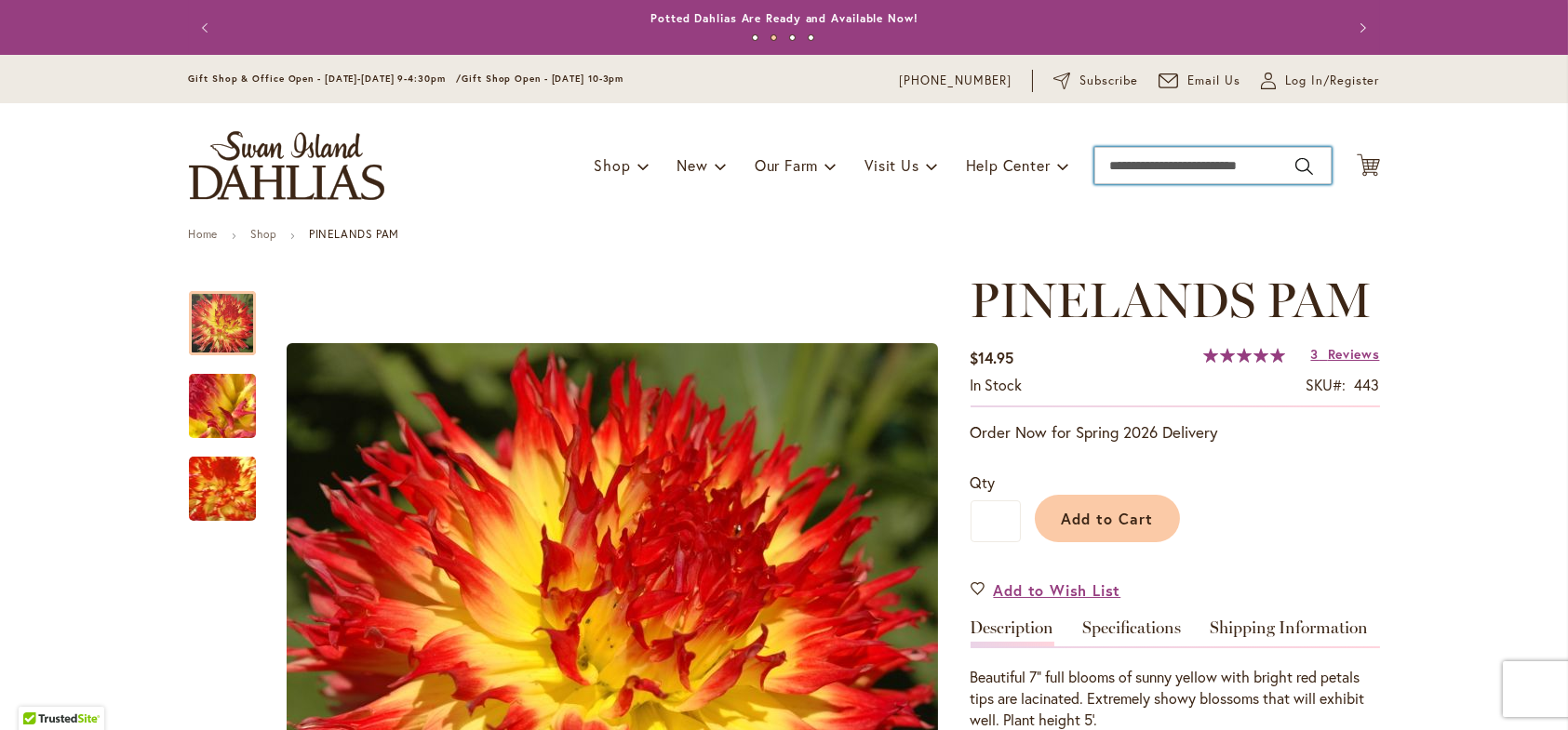
click at [1186, 175] on input "Search" at bounding box center [1213, 165] width 238 height 37
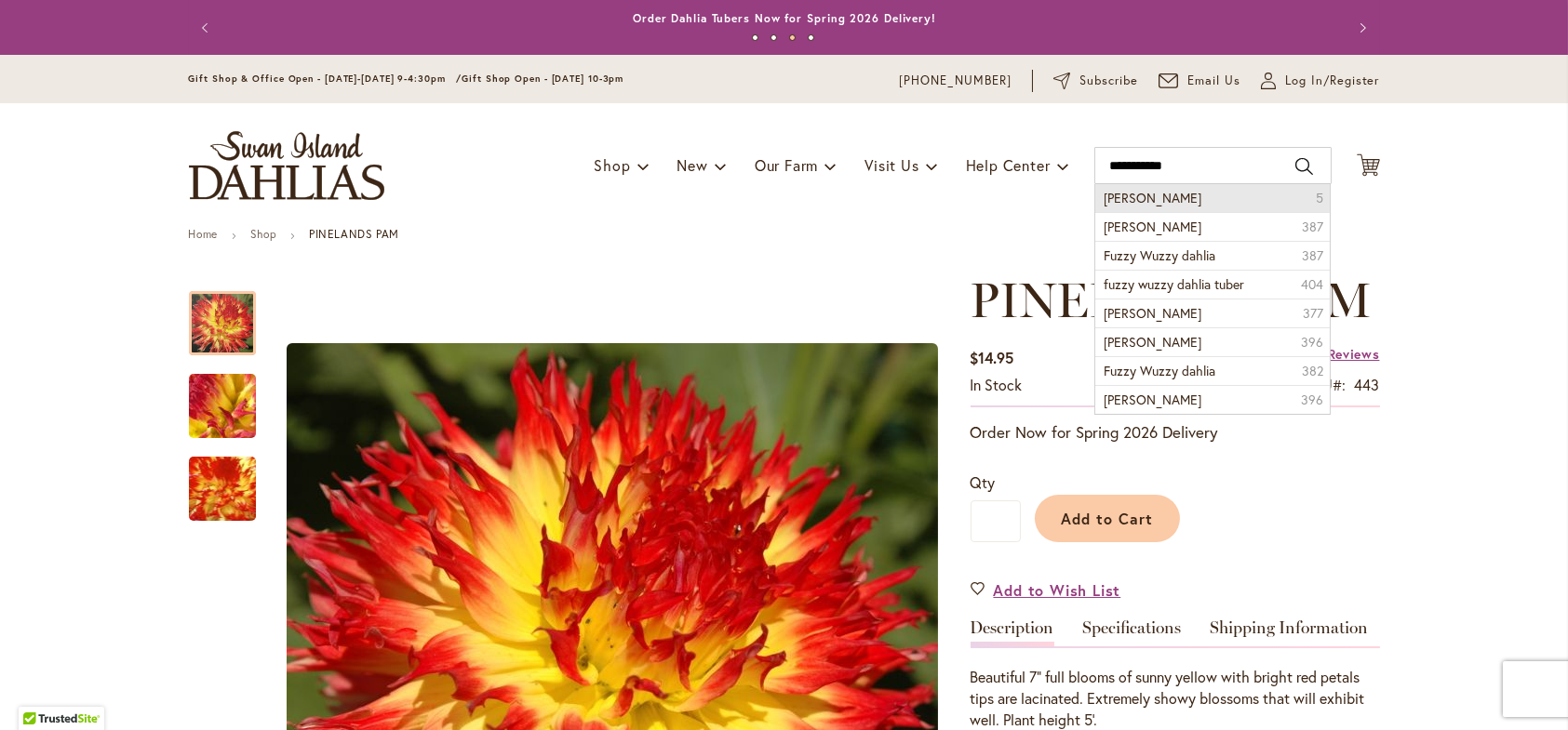
click at [1189, 206] on li "Fuzzy wuzzy 5" at bounding box center [1213, 198] width 236 height 28
type input "**********"
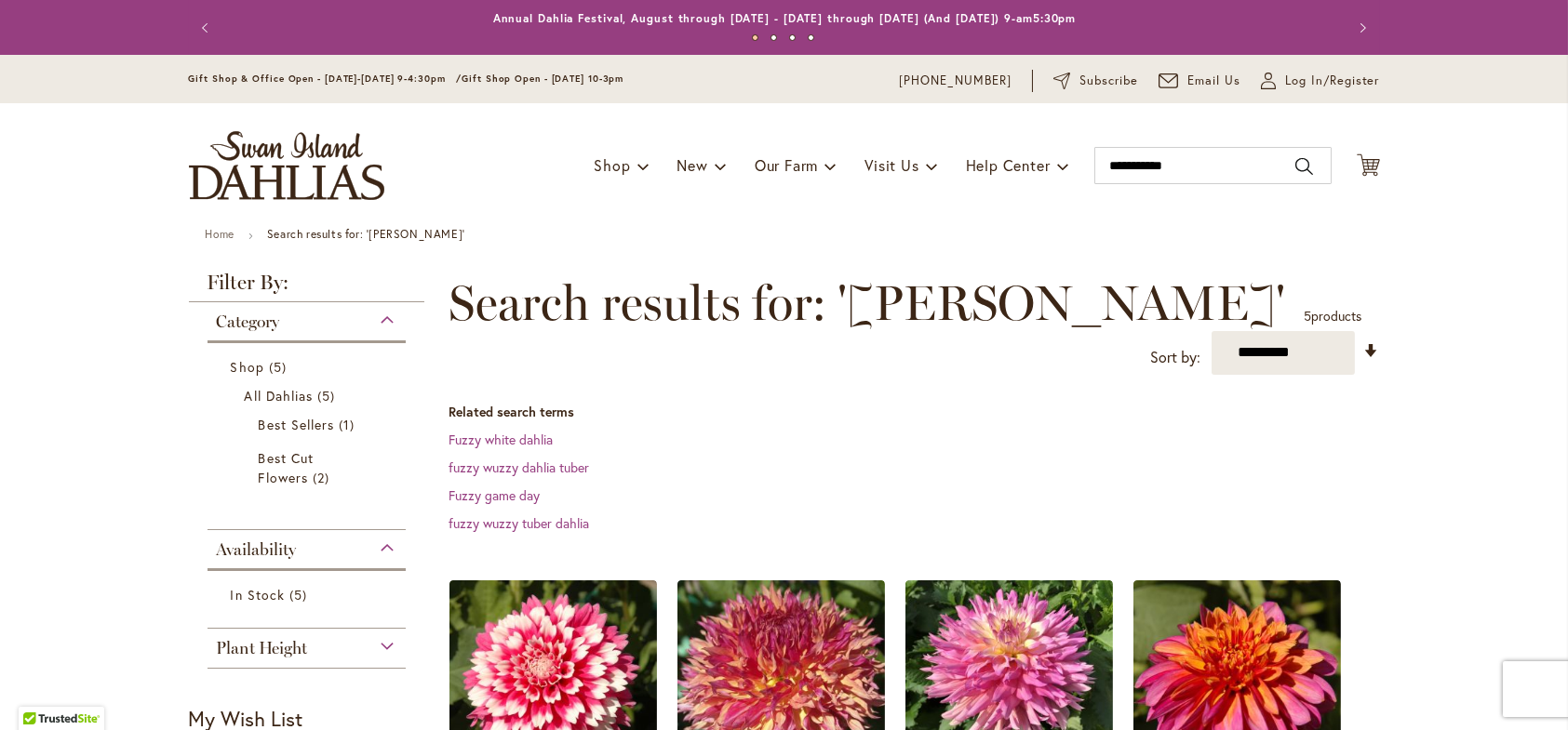
scroll to position [279, 0]
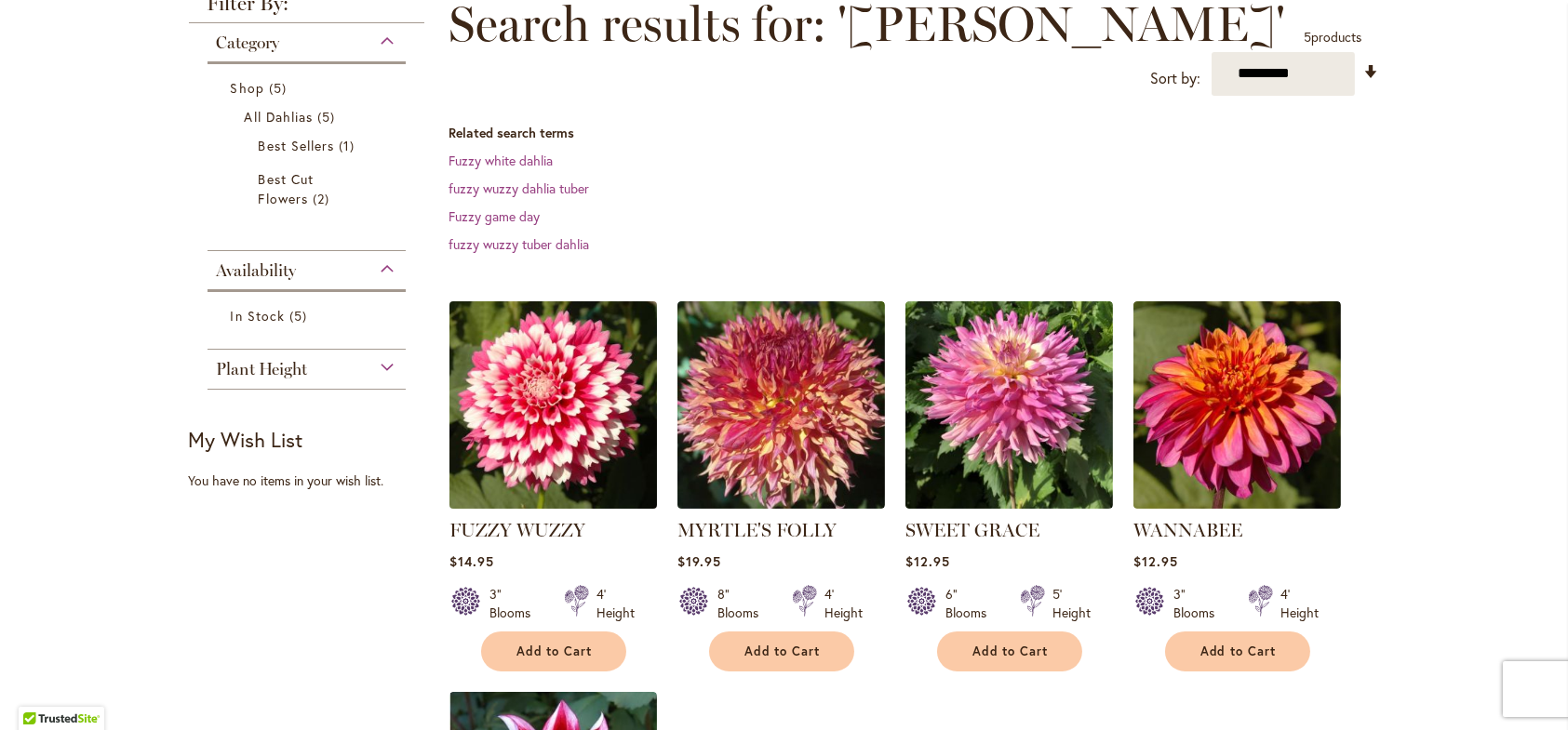
click at [529, 406] on img at bounding box center [552, 404] width 218 height 218
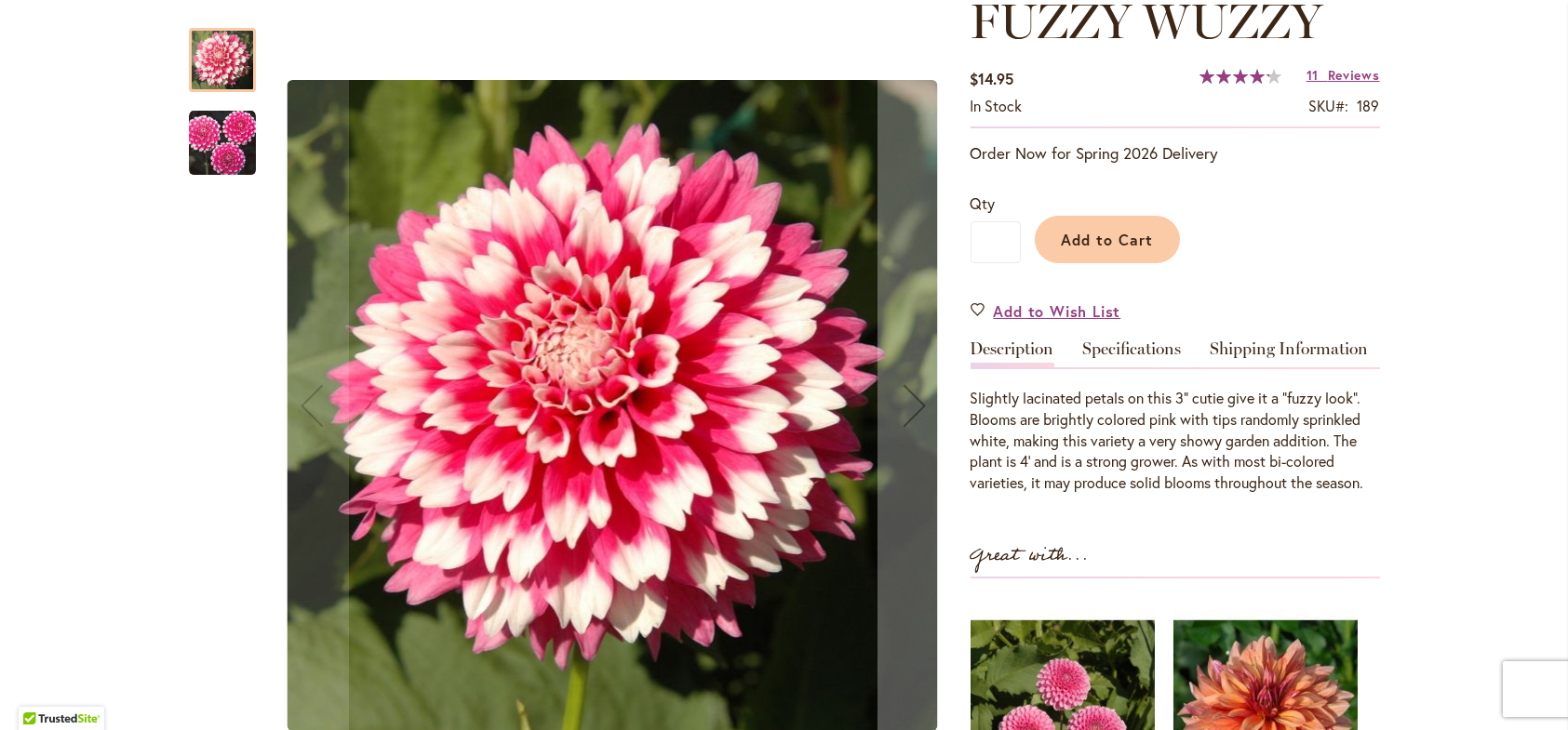
scroll to position [279, 0]
click at [201, 149] on img "FUZZY WUZZY" at bounding box center [222, 142] width 67 height 67
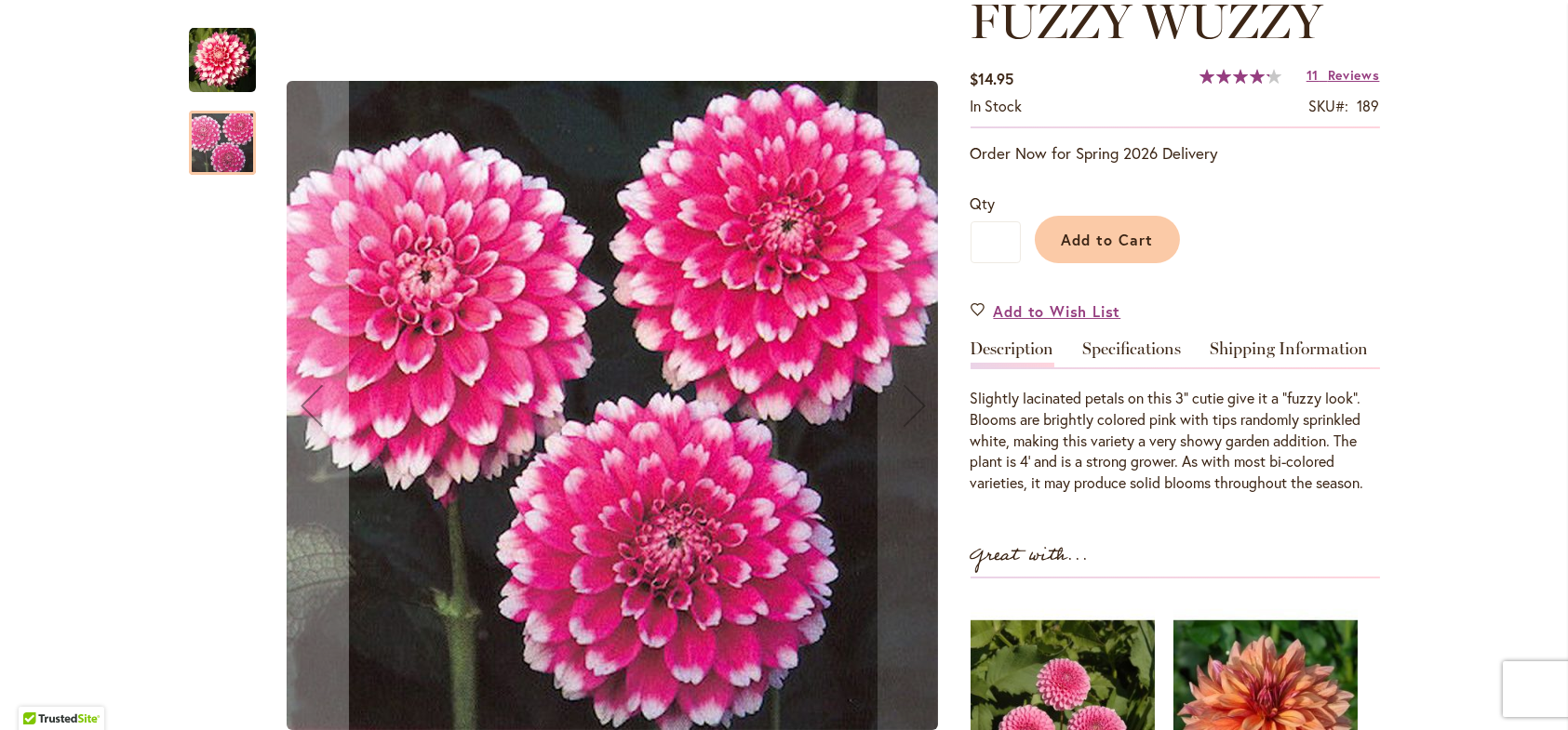
click at [213, 52] on img "FUZZY WUZZY" at bounding box center [222, 60] width 67 height 67
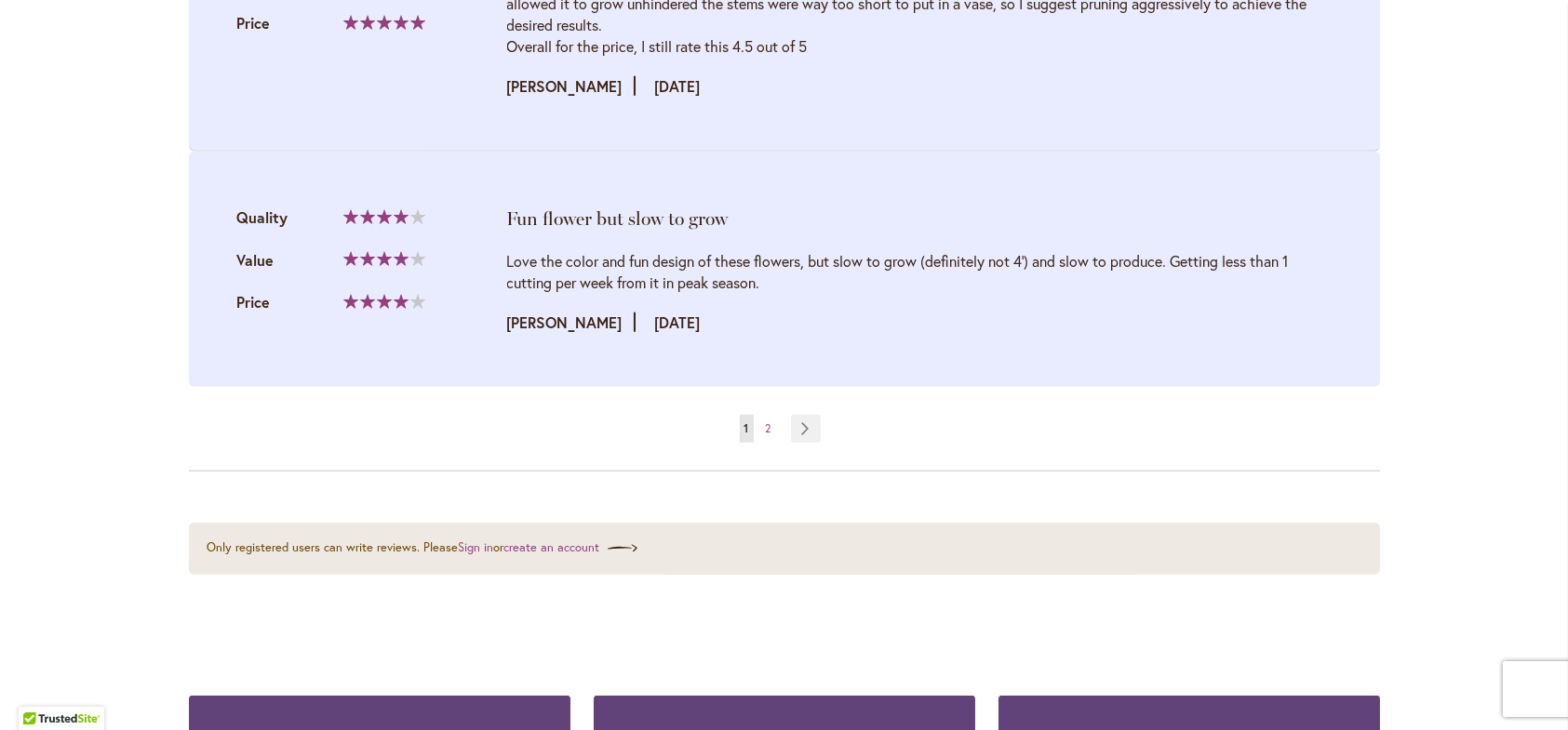
scroll to position [4186, 0]
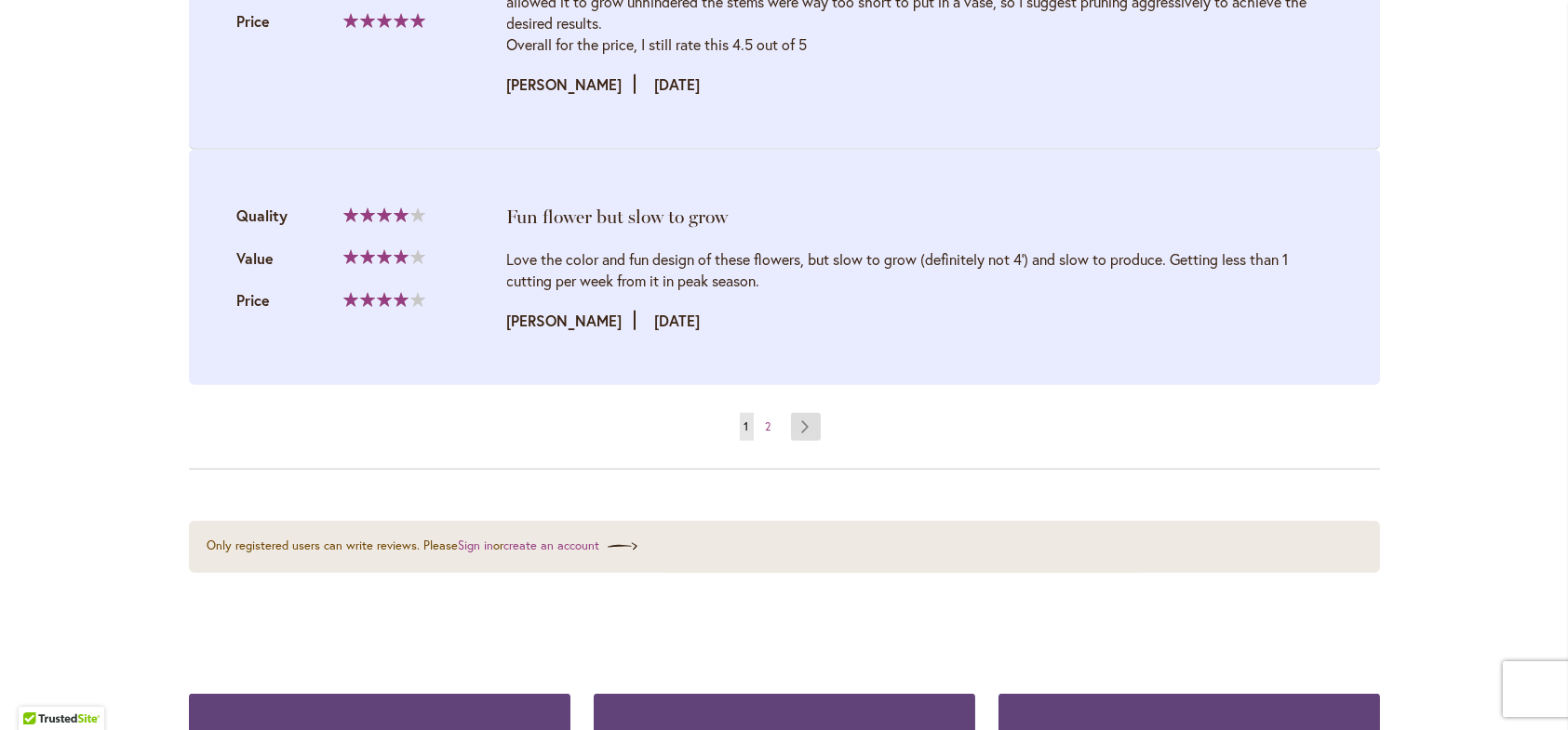
click at [811, 413] on link "Page Next" at bounding box center [806, 427] width 31 height 28
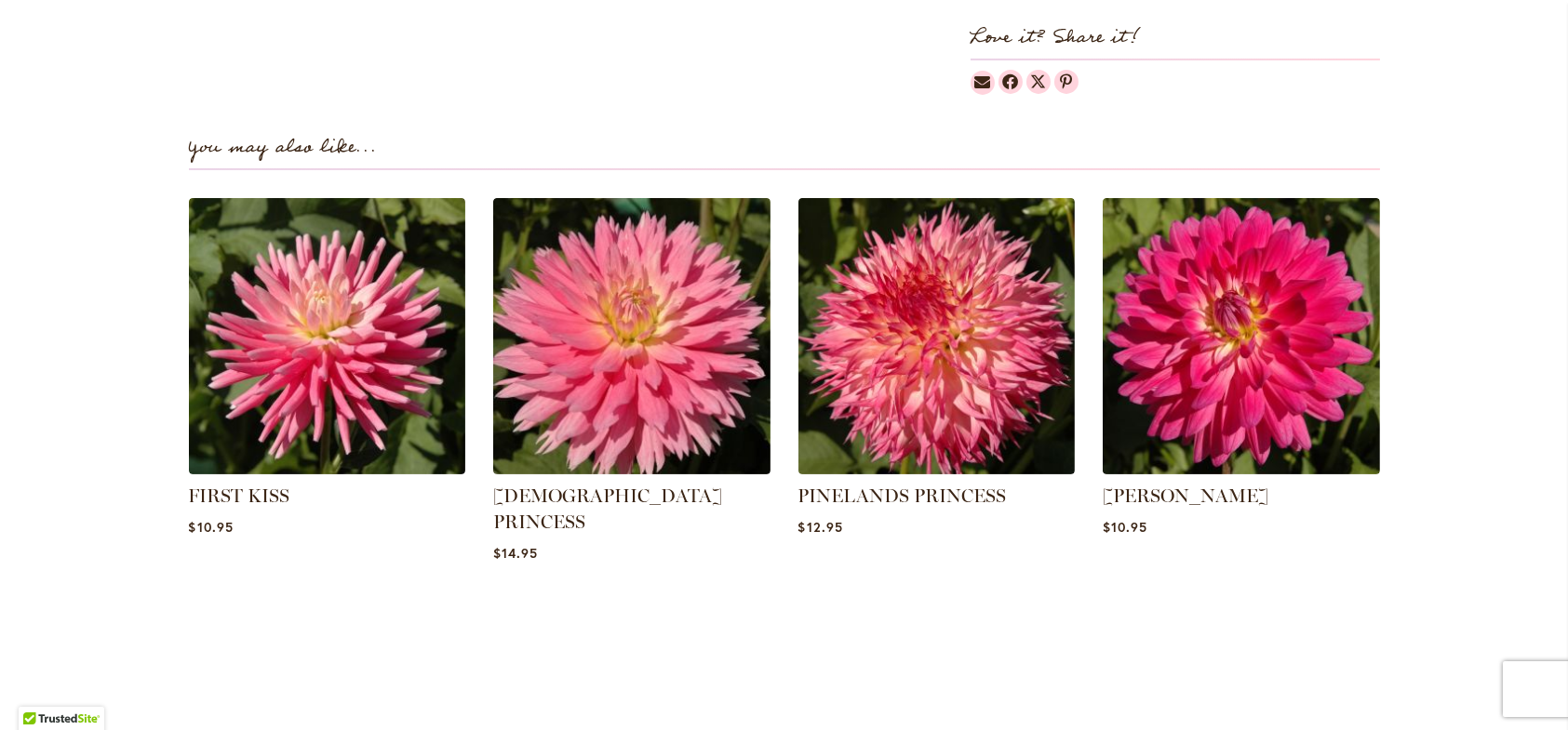
scroll to position [1209, 0]
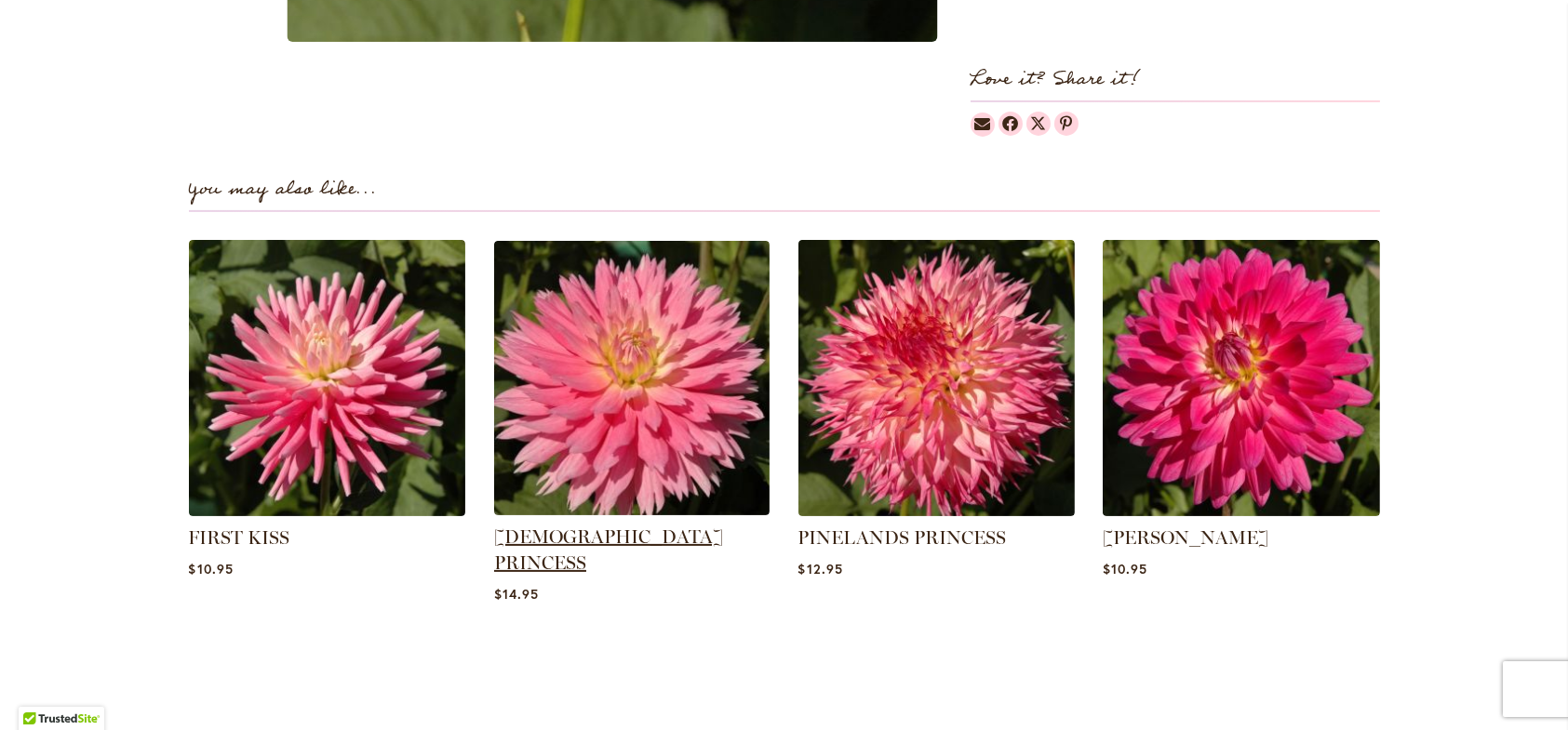
click at [644, 539] on link "[DEMOGRAPHIC_DATA] PRINCESS" at bounding box center [609, 549] width 229 height 49
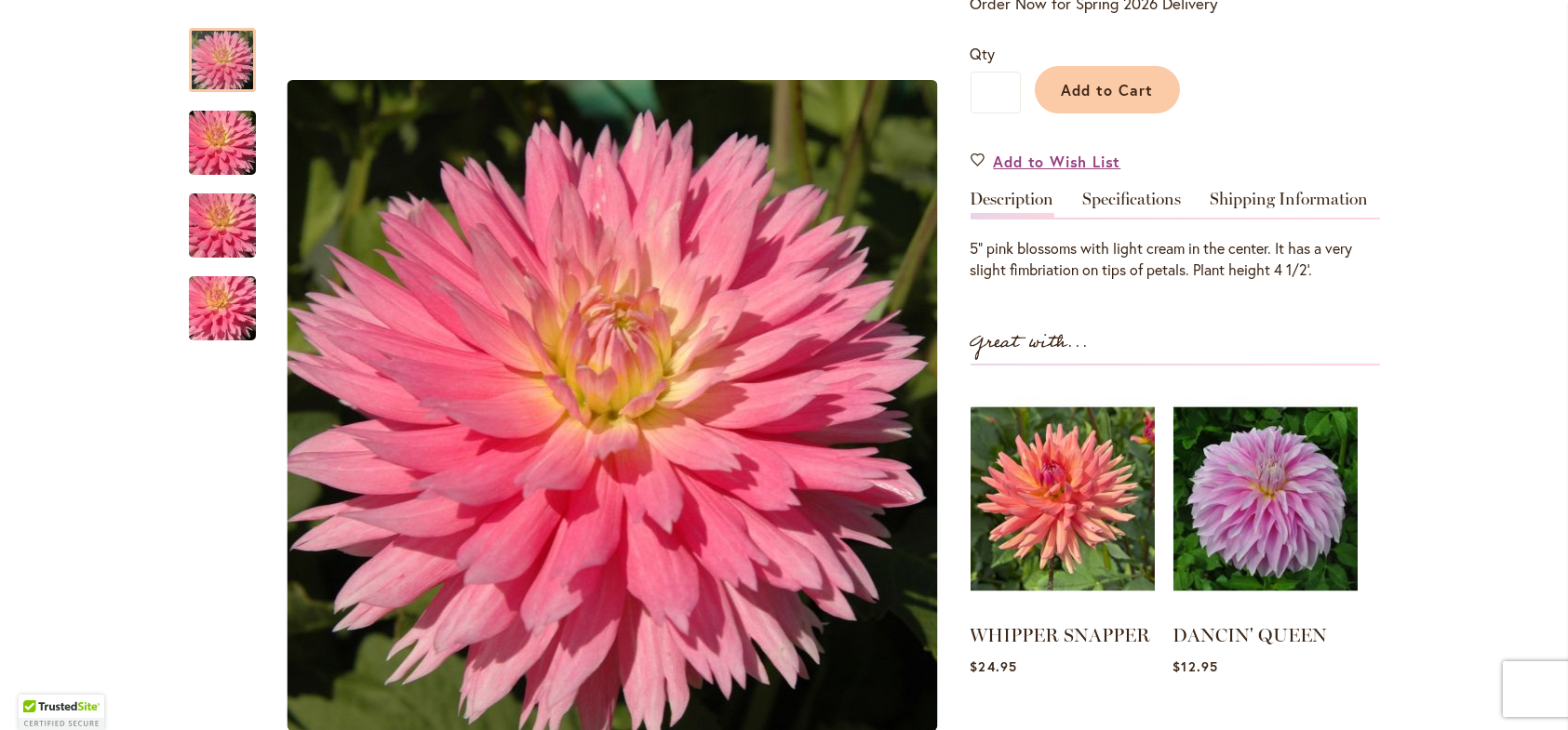
scroll to position [558, 0]
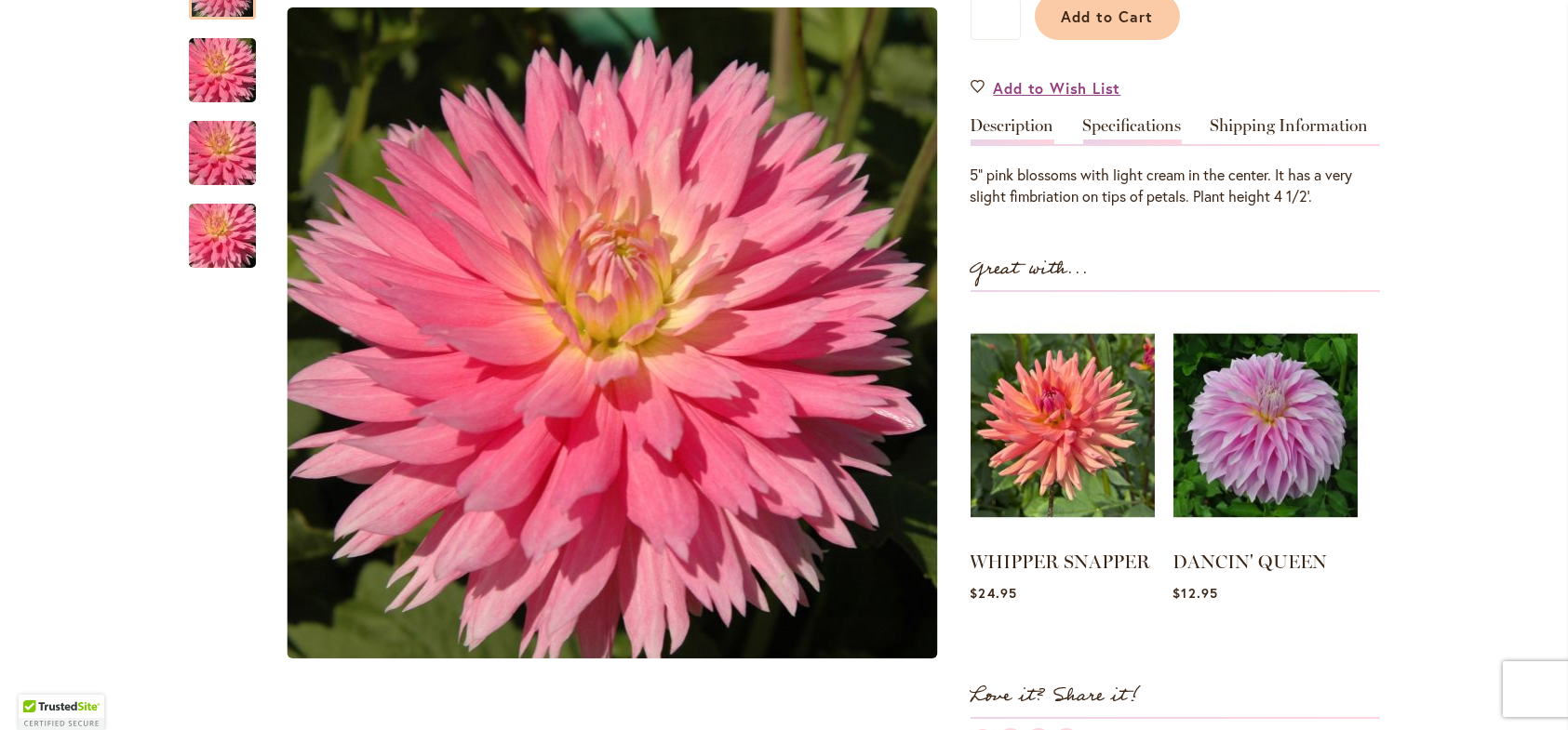
click at [1131, 117] on link "Specifications" at bounding box center [1132, 130] width 98 height 27
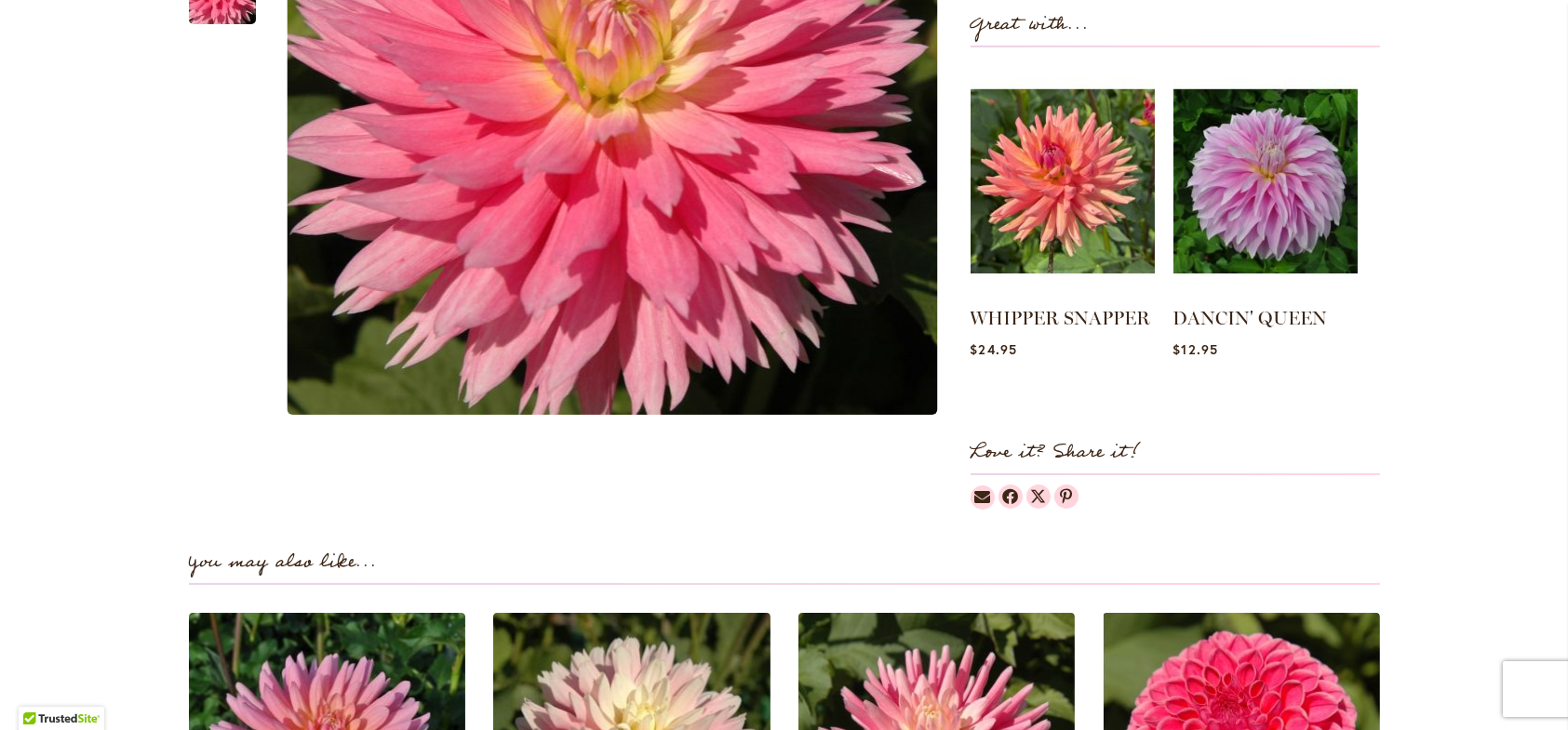
scroll to position [744, 0]
